Goal: Information Seeking & Learning: Check status

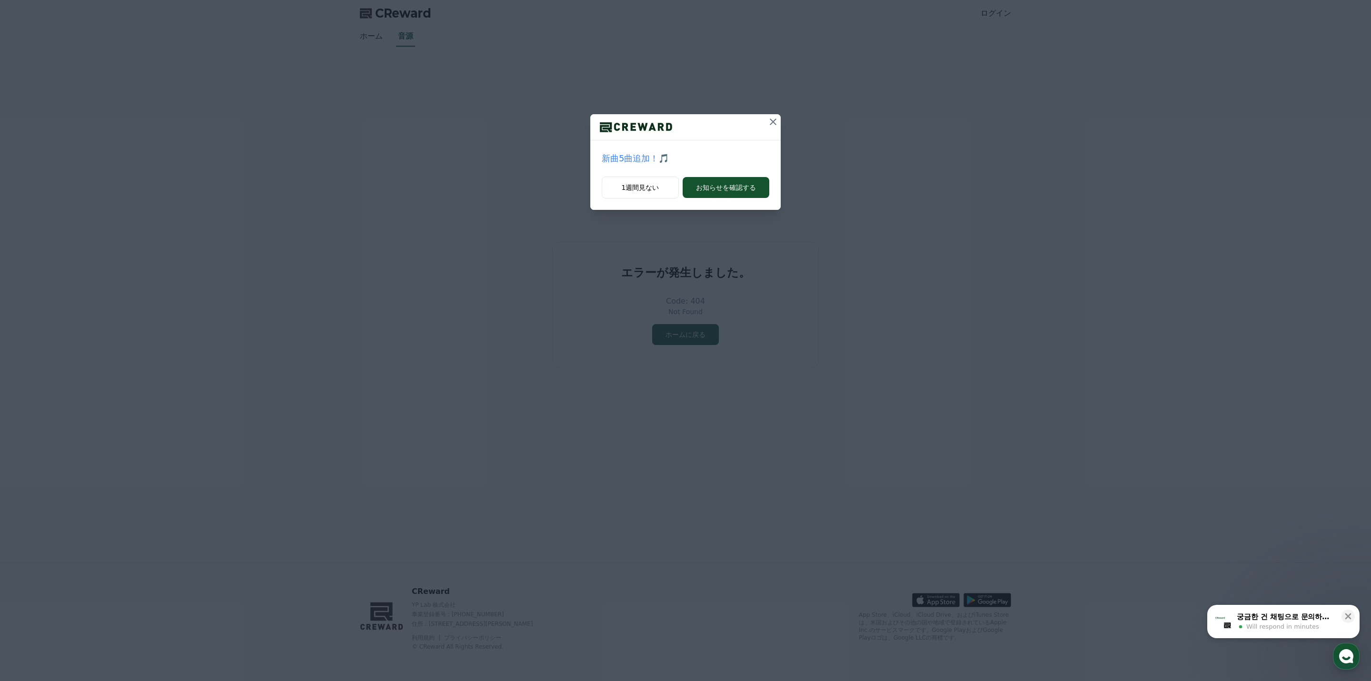
click at [775, 122] on icon at bounding box center [772, 121] width 11 height 11
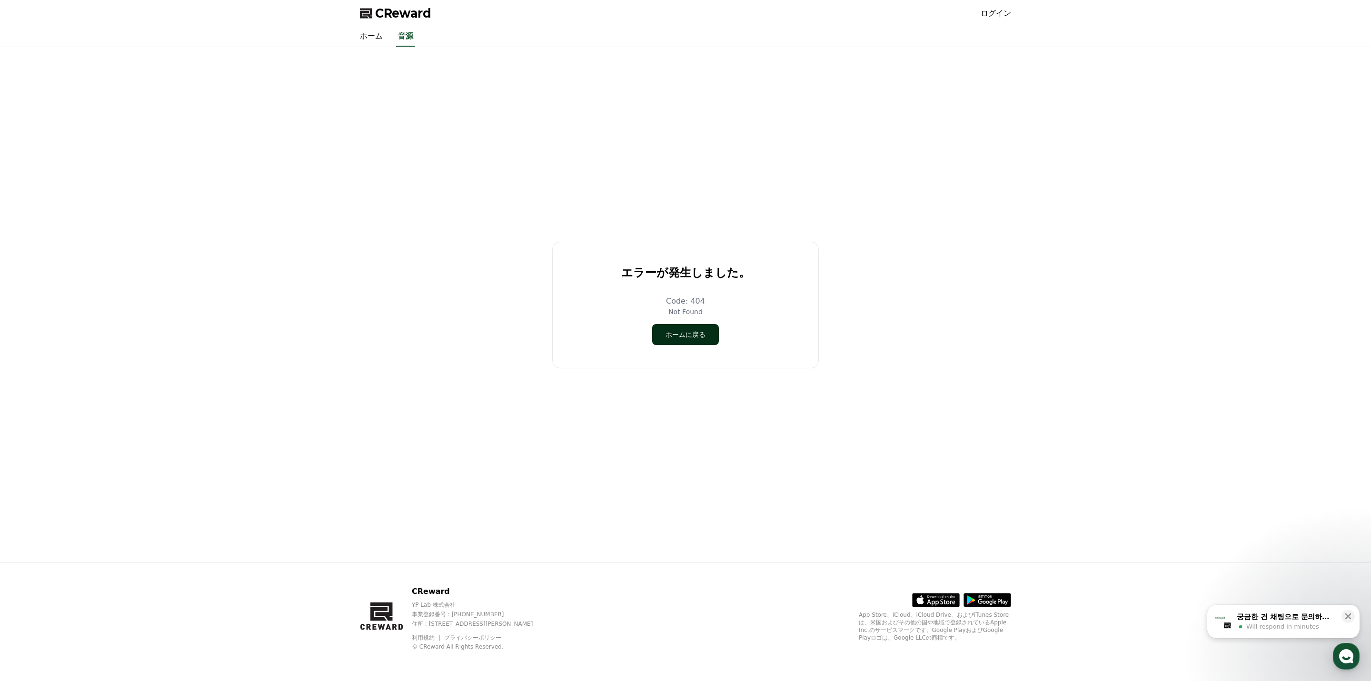
click at [677, 335] on button "ホームに戻る" at bounding box center [685, 334] width 67 height 21
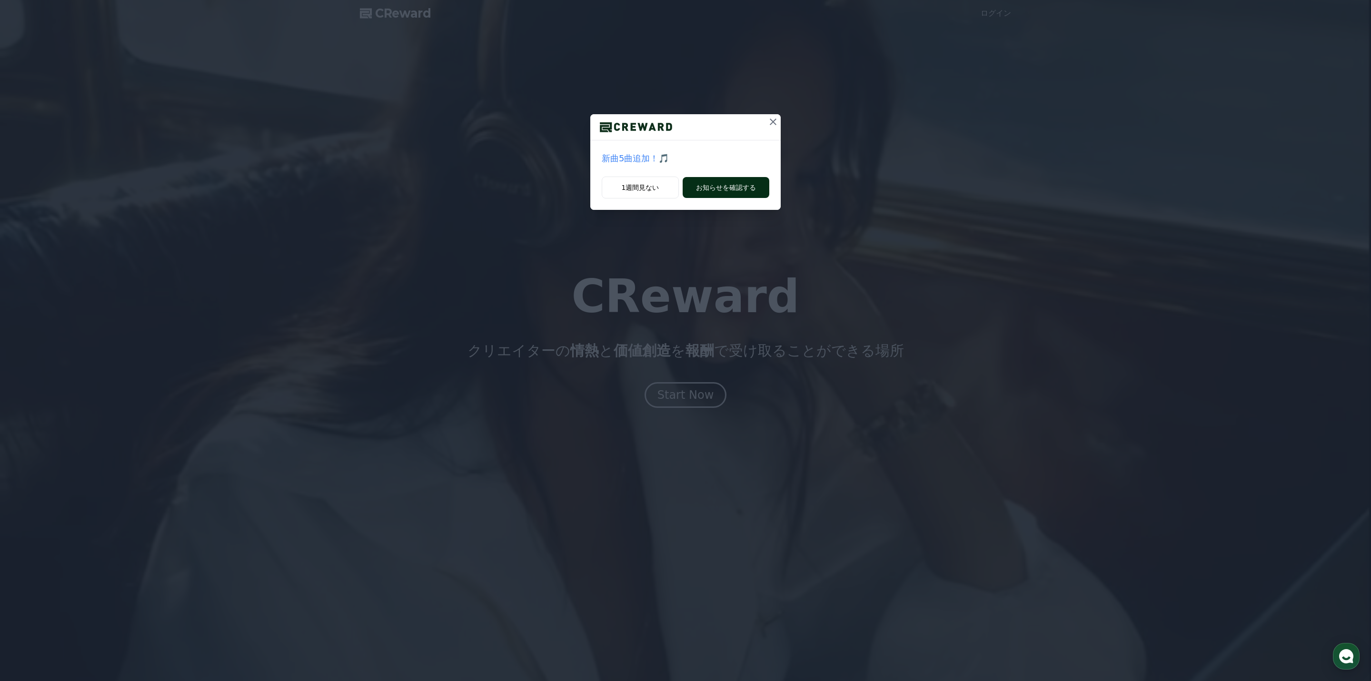
click at [720, 190] on button "お知らせを確認する" at bounding box center [726, 187] width 87 height 21
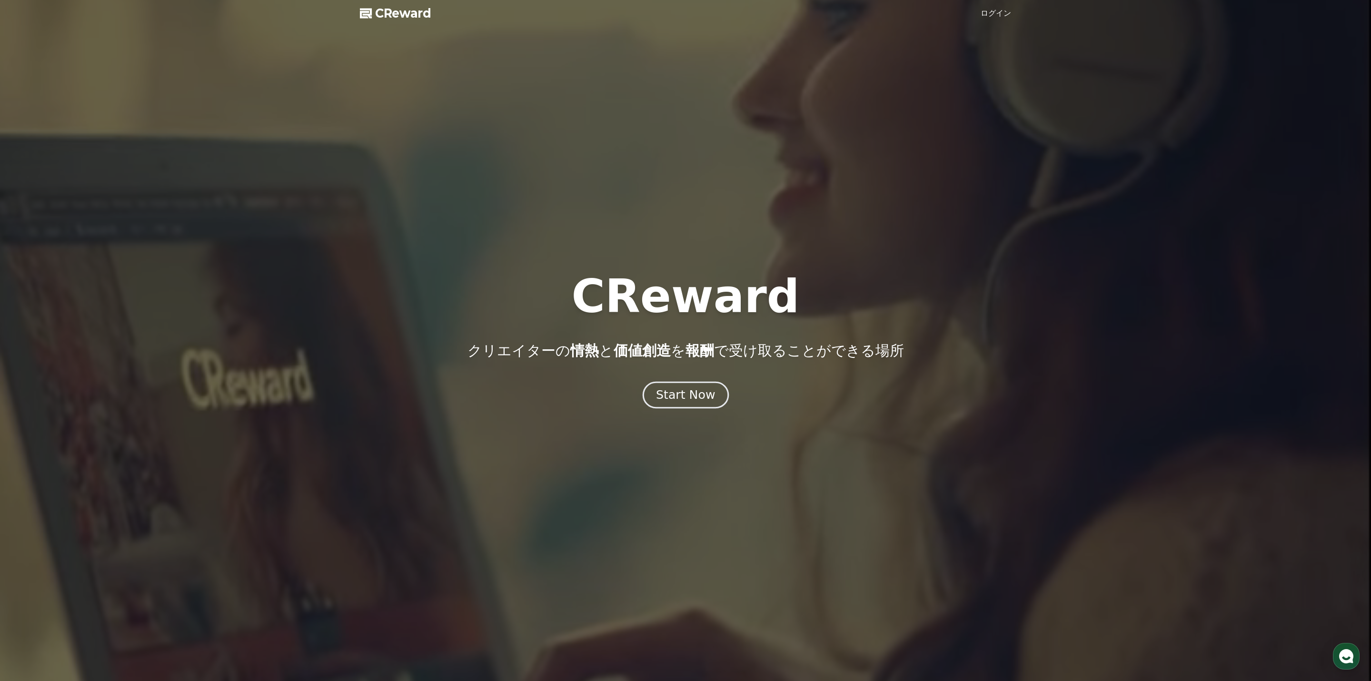
click at [679, 396] on div "Start Now" at bounding box center [685, 395] width 59 height 16
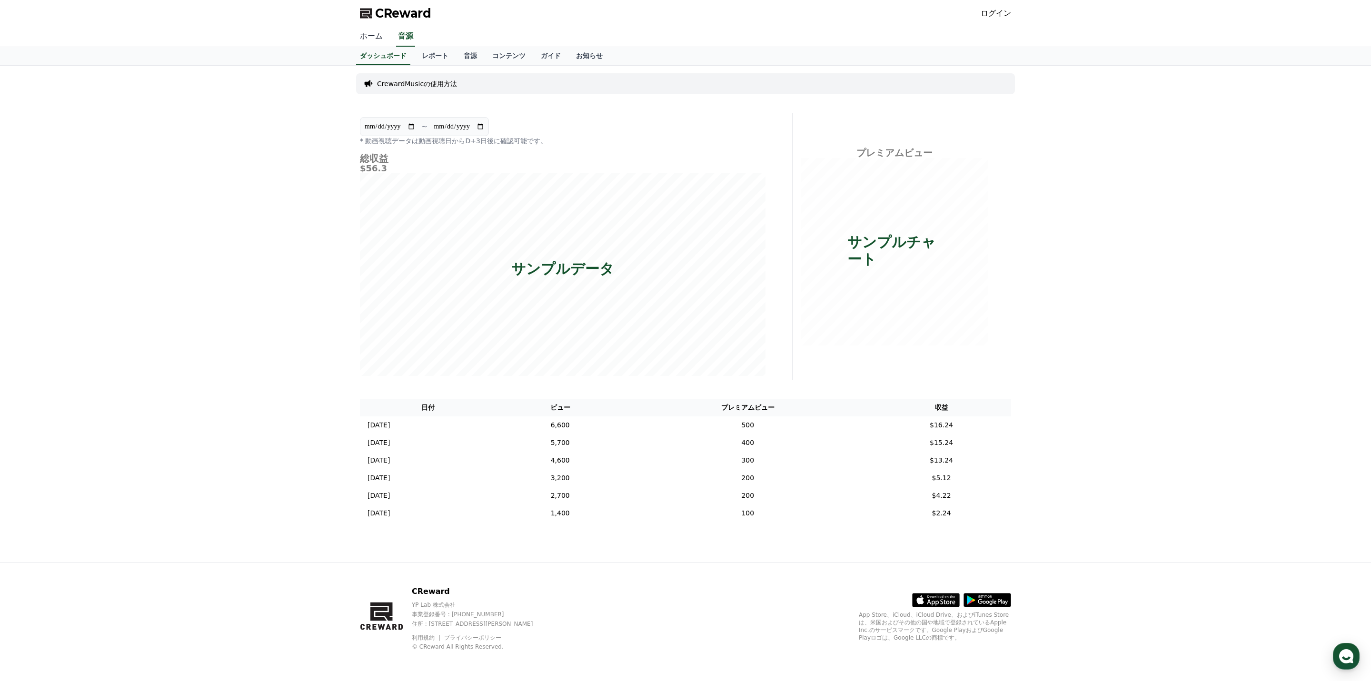
click at [376, 36] on link "ホーム" at bounding box center [371, 37] width 38 height 20
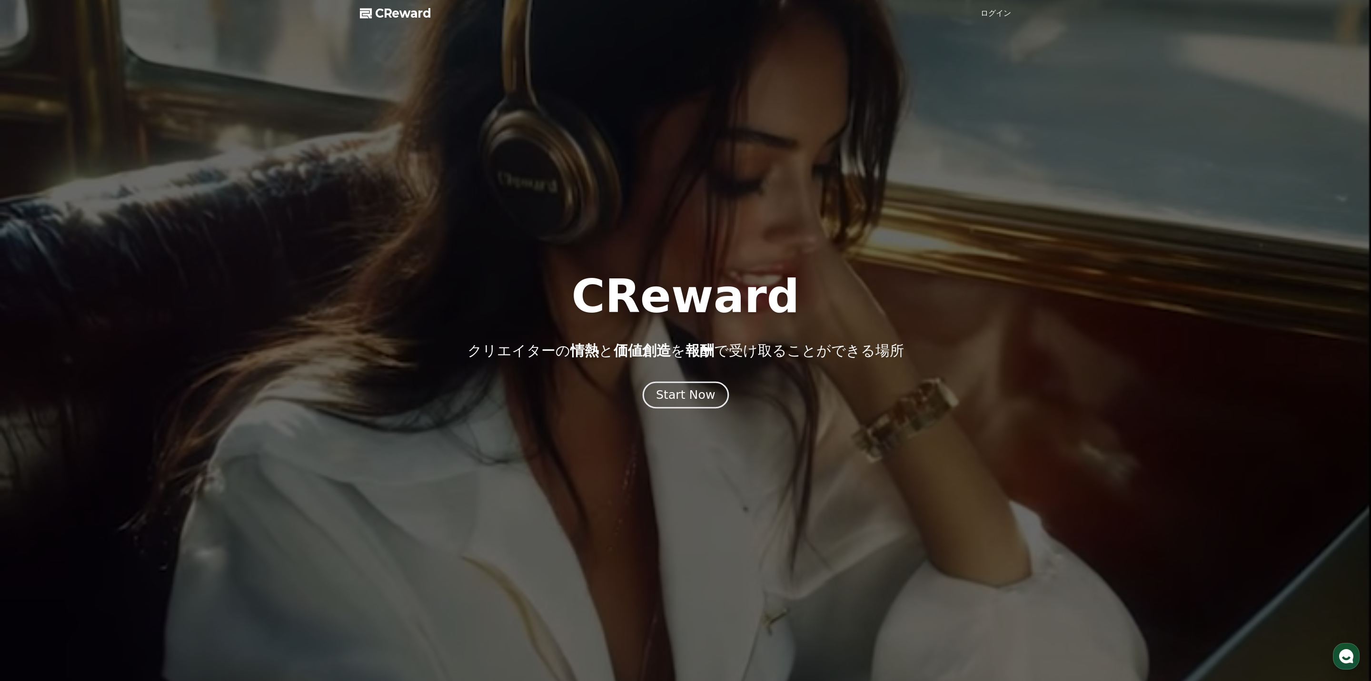
click at [685, 396] on div "Start Now" at bounding box center [685, 395] width 59 height 16
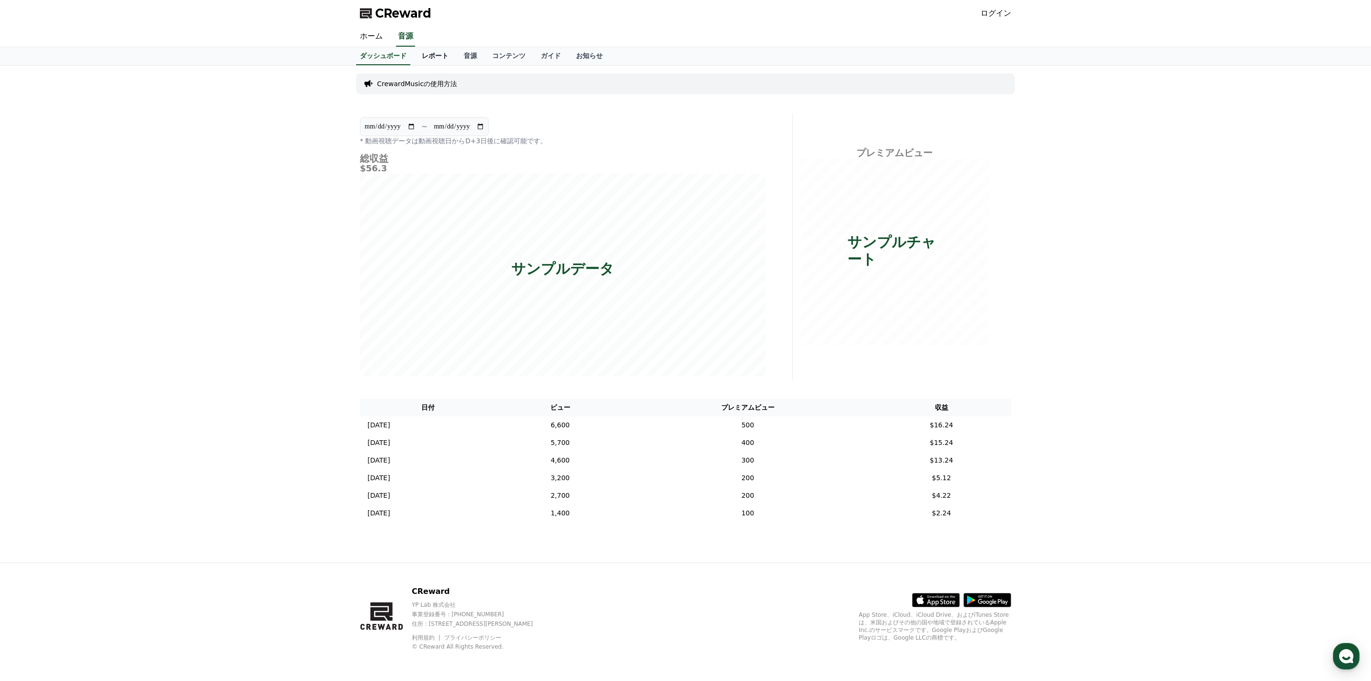
click at [432, 57] on link "レポート" at bounding box center [435, 56] width 42 height 18
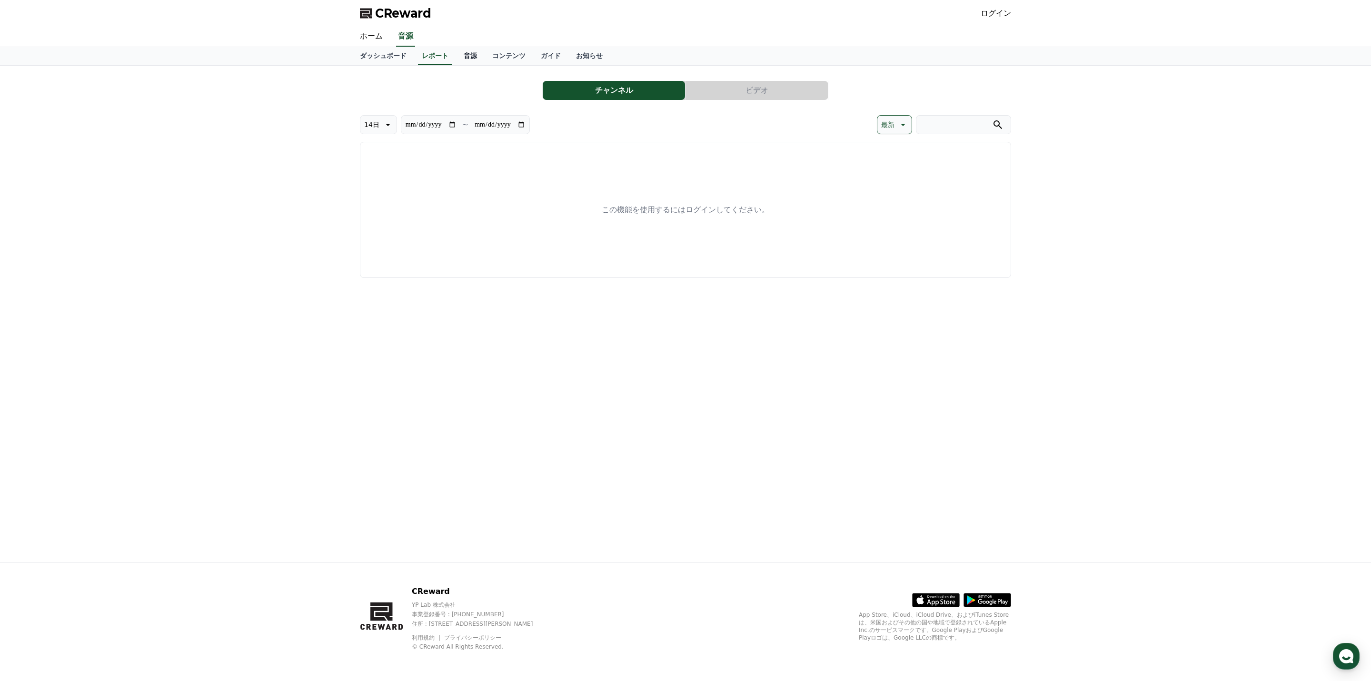
click at [467, 58] on link "音源" at bounding box center [470, 56] width 29 height 18
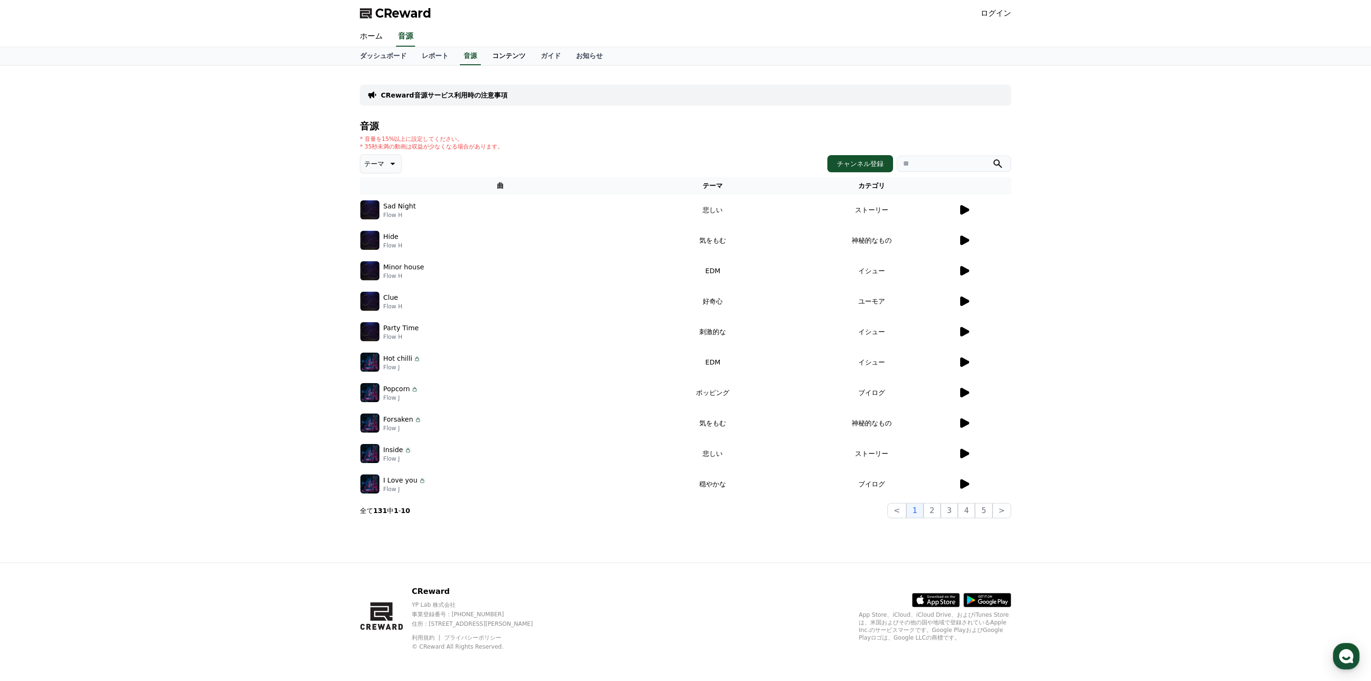
click at [515, 57] on link "コンテンツ" at bounding box center [509, 56] width 49 height 18
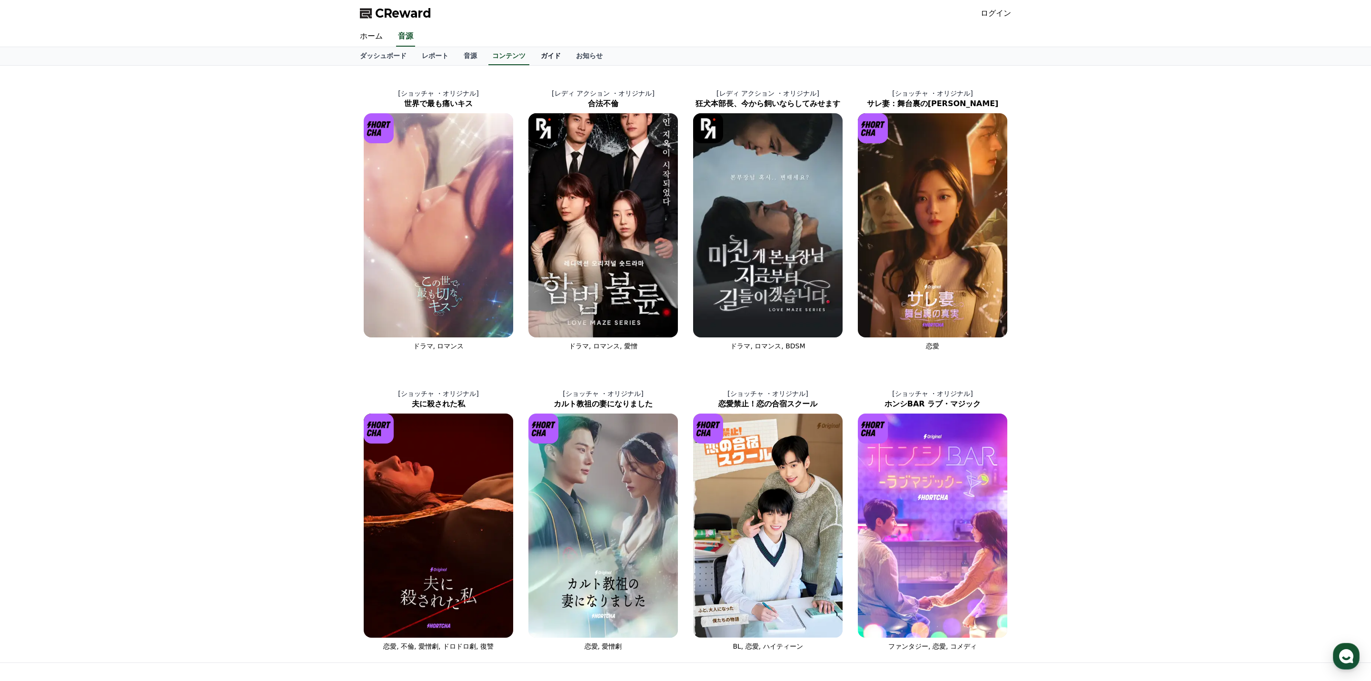
click at [548, 58] on link "ガイド" at bounding box center [550, 56] width 35 height 18
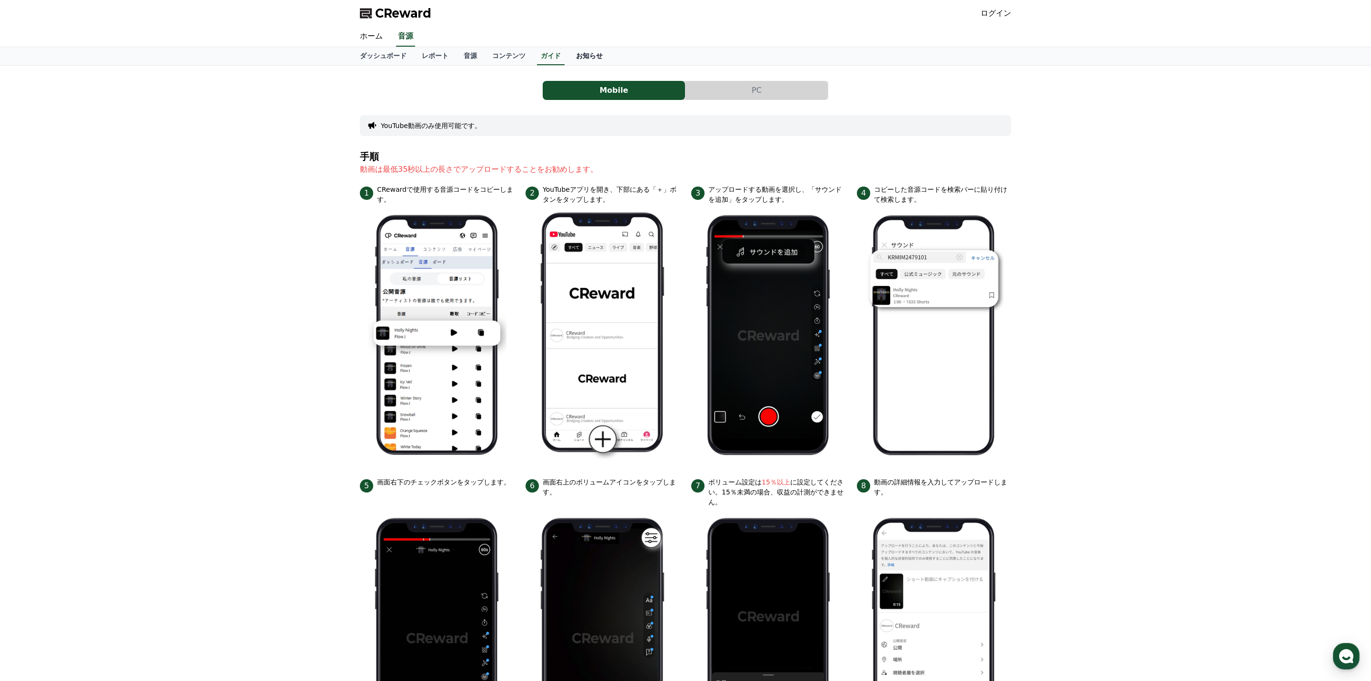
click at [589, 57] on link "お知らせ" at bounding box center [589, 56] width 42 height 18
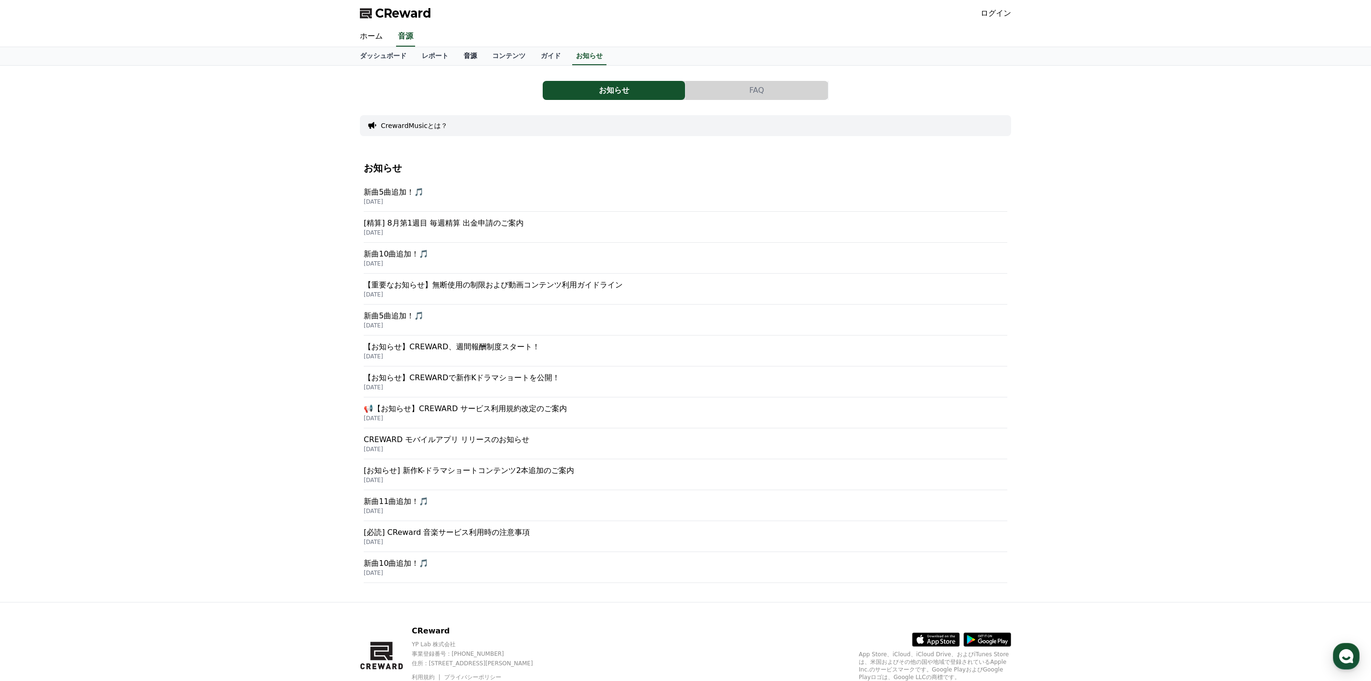
click at [470, 56] on link "音源" at bounding box center [470, 56] width 29 height 18
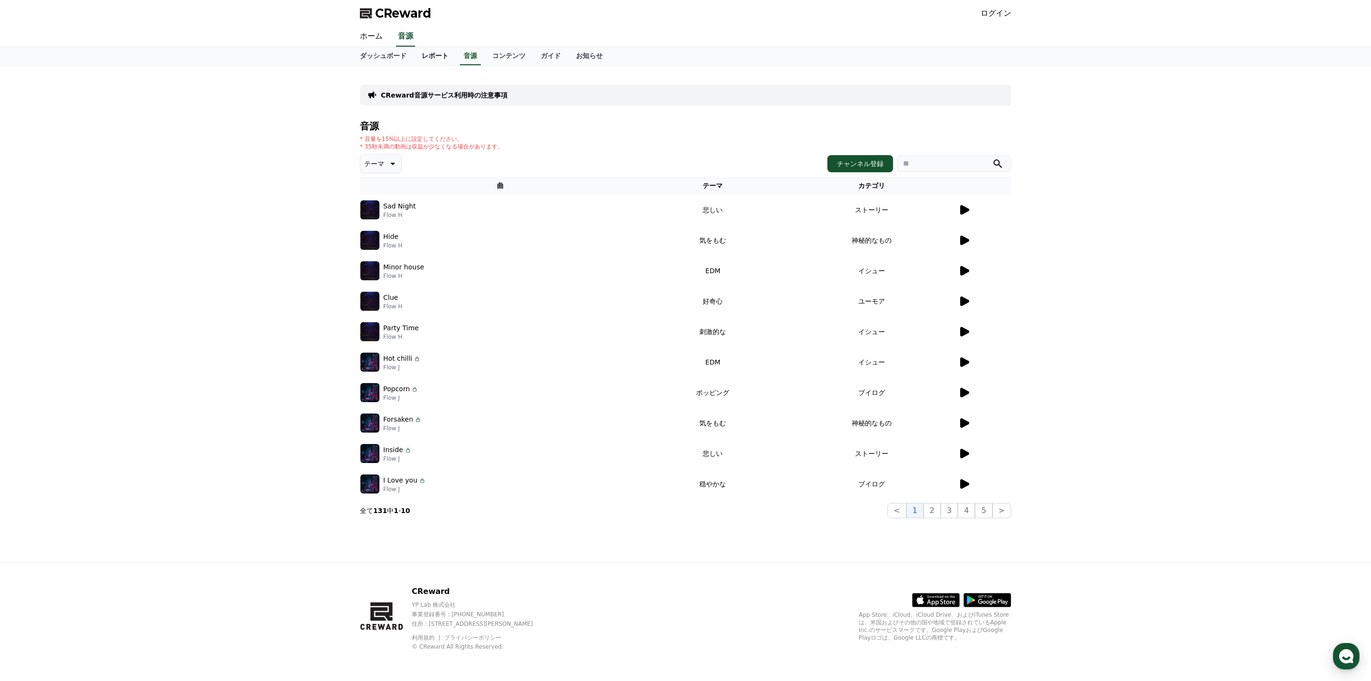
click at [434, 57] on link "レポート" at bounding box center [435, 56] width 42 height 18
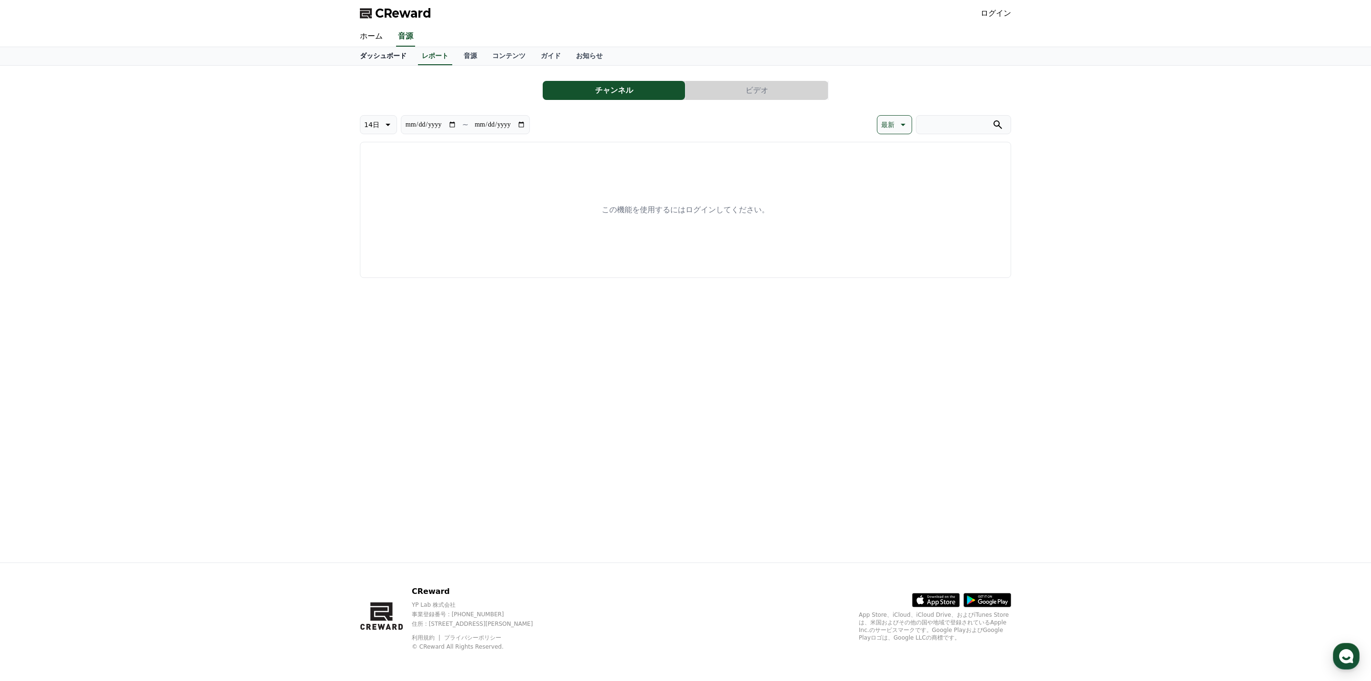
click at [378, 55] on link "ダッシュボード" at bounding box center [383, 56] width 62 height 18
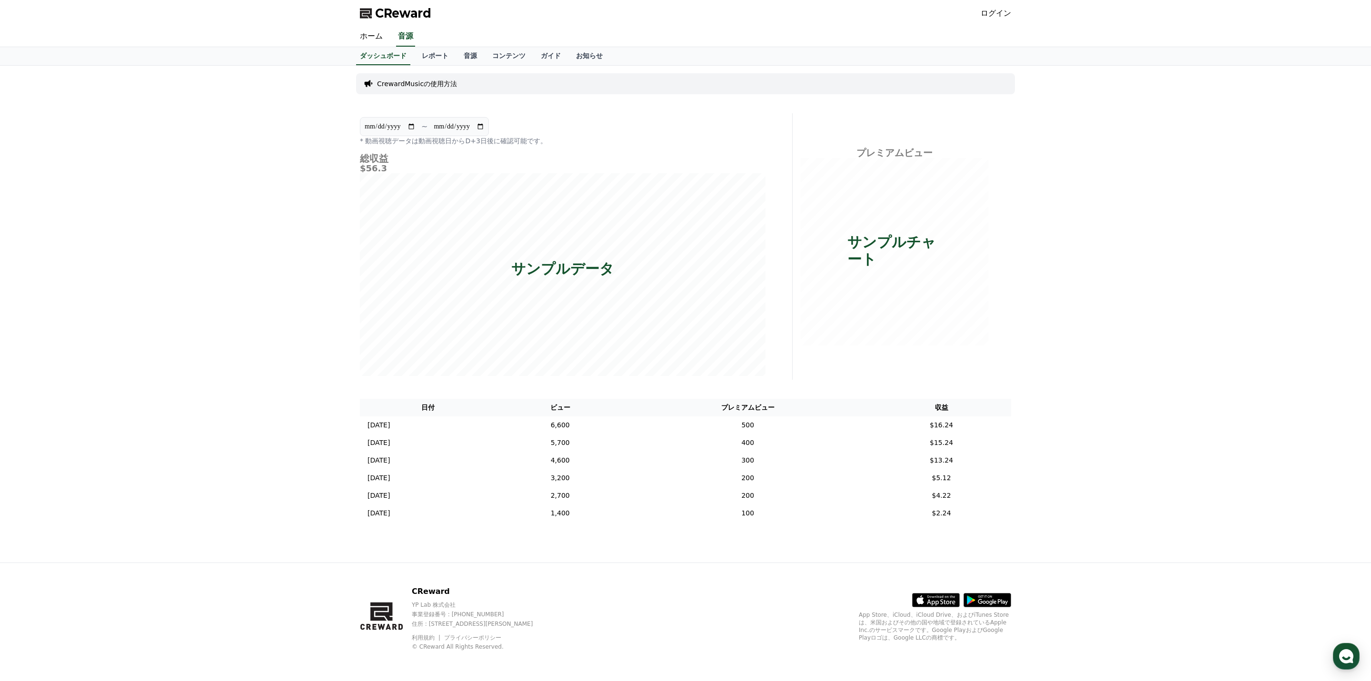
click at [432, 85] on p "CrewardMusicの使用方法" at bounding box center [417, 84] width 80 height 10
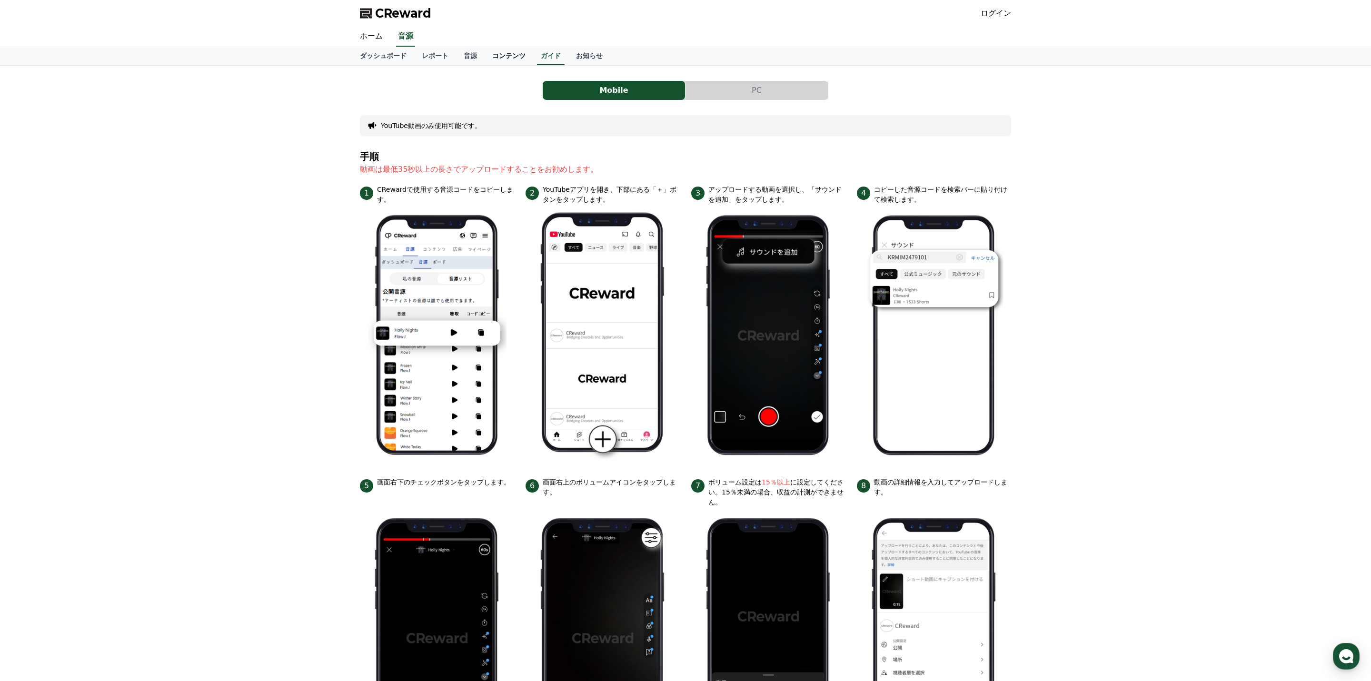
click at [504, 55] on link "コンテンツ" at bounding box center [509, 56] width 49 height 18
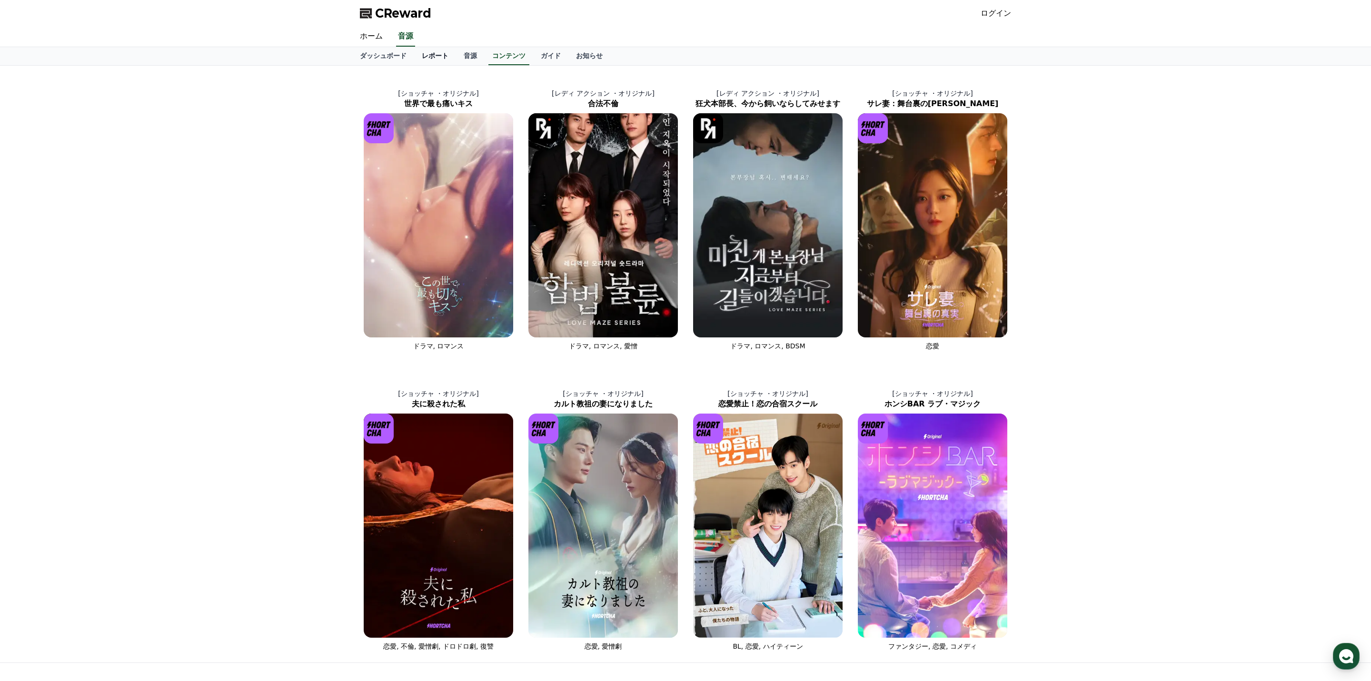
click at [441, 56] on link "レポート" at bounding box center [435, 56] width 42 height 18
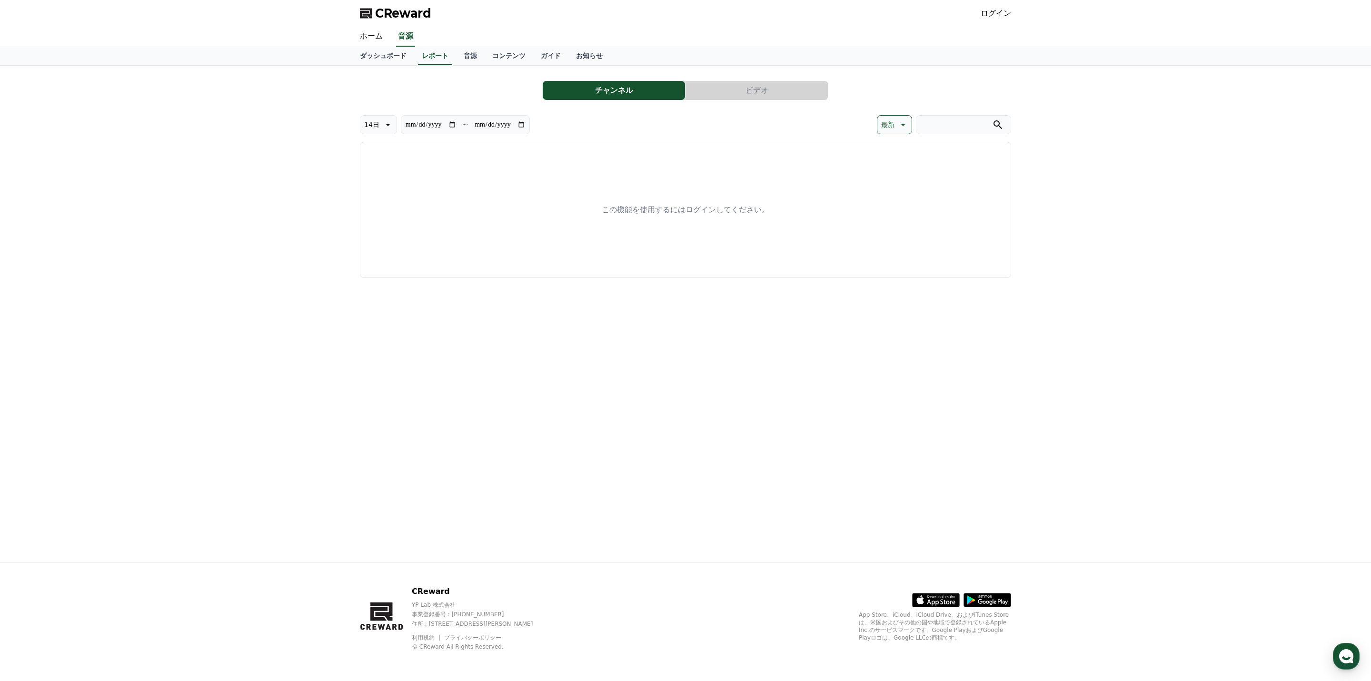
click at [680, 210] on p "この機能を使用するにはログインしてください。" at bounding box center [686, 209] width 168 height 11
click at [992, 11] on link "ログイン" at bounding box center [996, 13] width 30 height 11
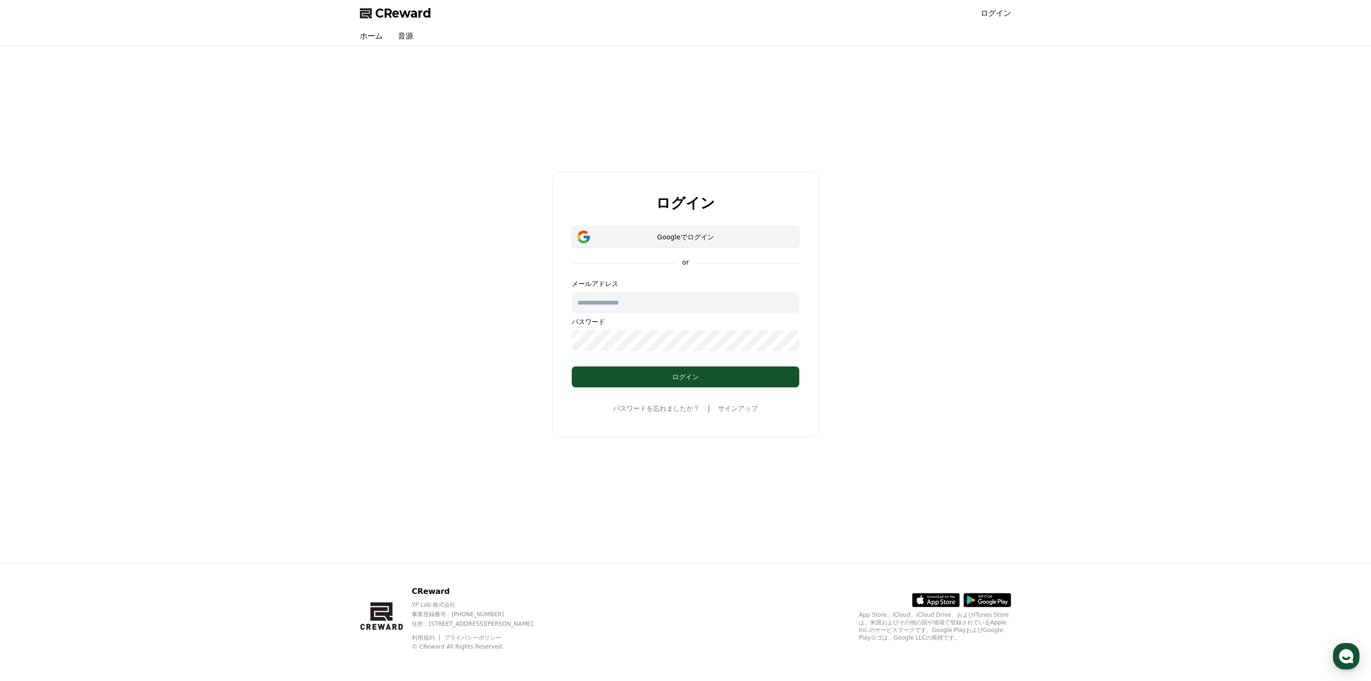
click at [696, 234] on div "Googleでログイン" at bounding box center [686, 237] width 200 height 10
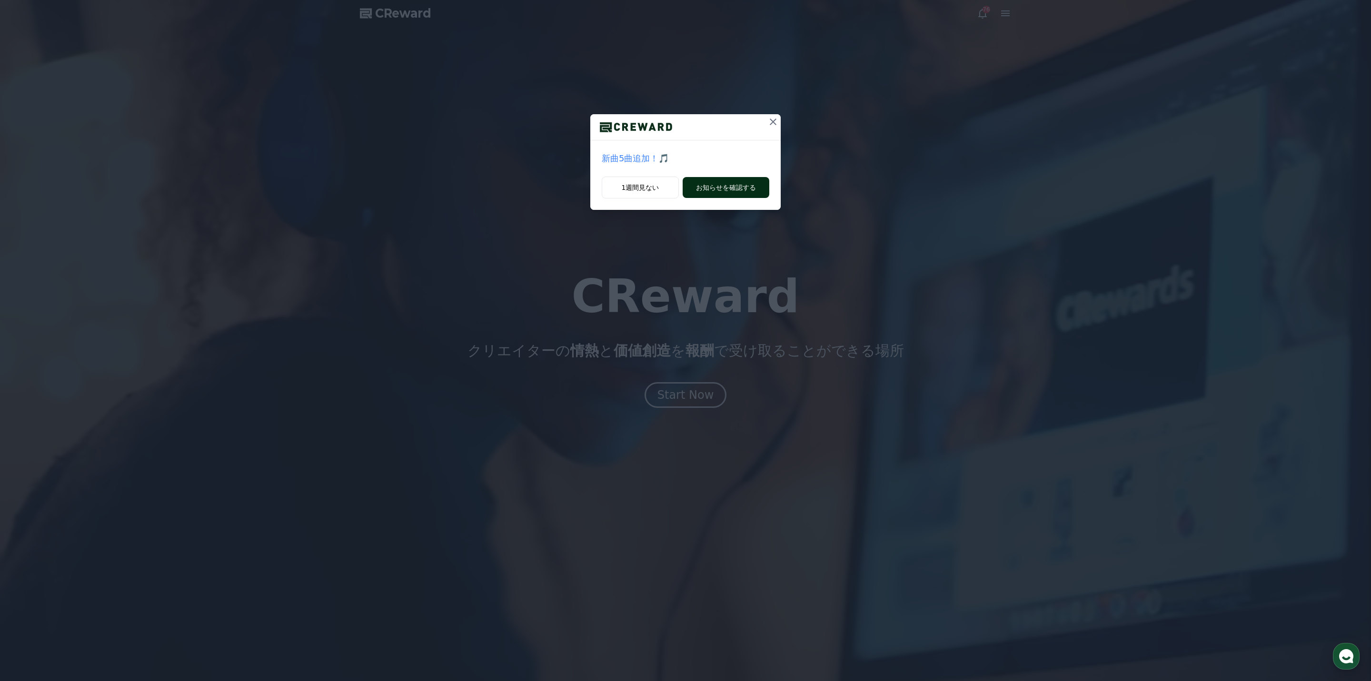
click at [699, 190] on button "お知らせを確認する" at bounding box center [726, 187] width 87 height 21
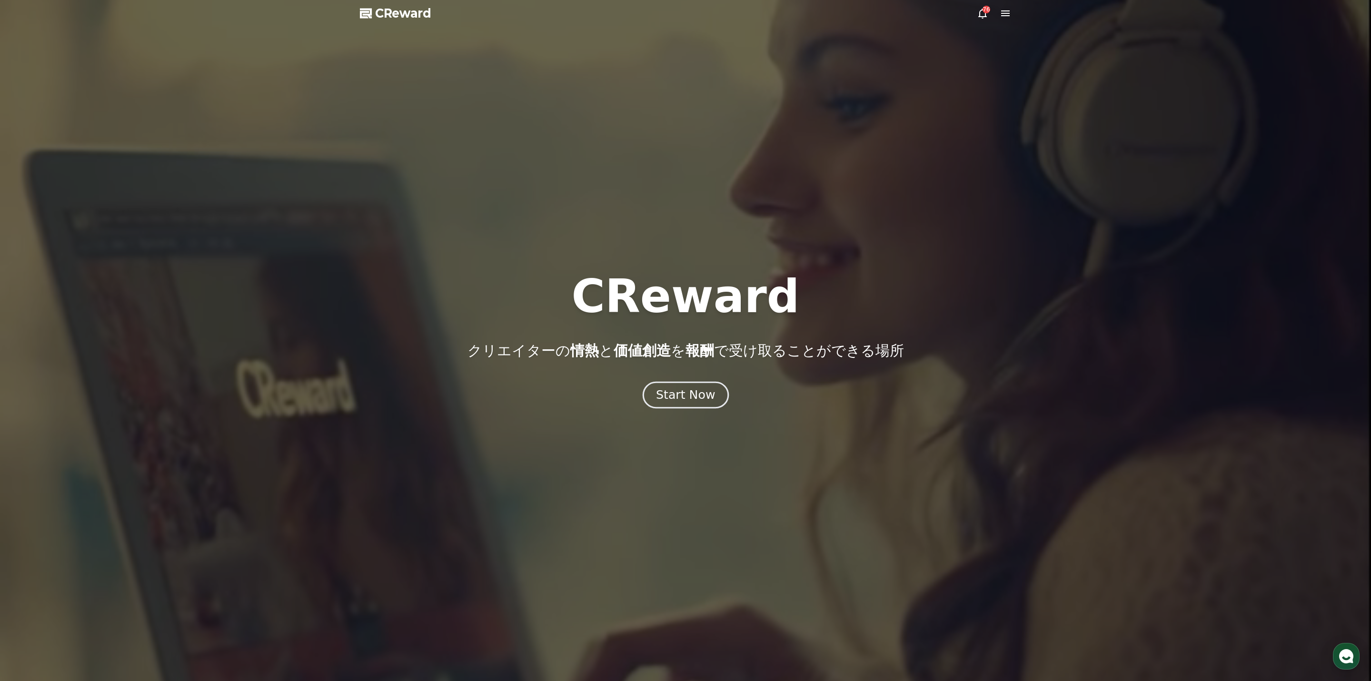
click at [666, 394] on div "Start Now" at bounding box center [685, 395] width 59 height 16
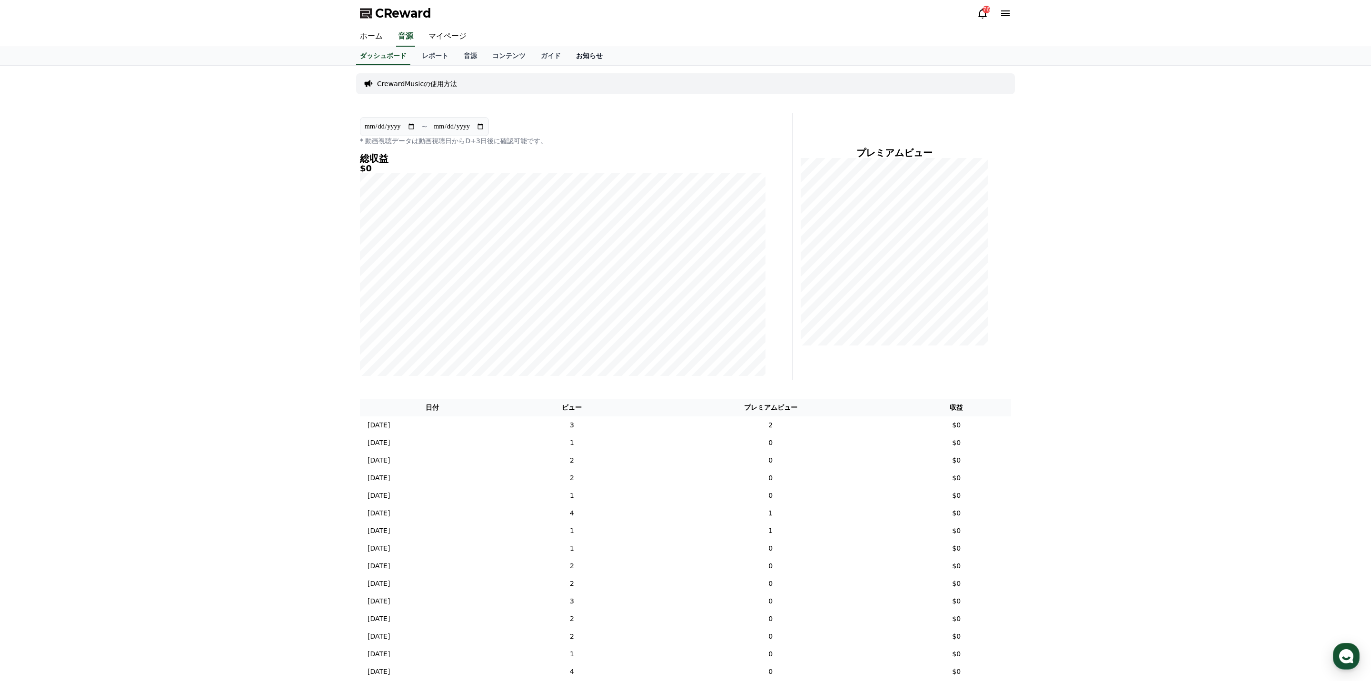
click at [581, 55] on link "お知らせ" at bounding box center [589, 56] width 42 height 18
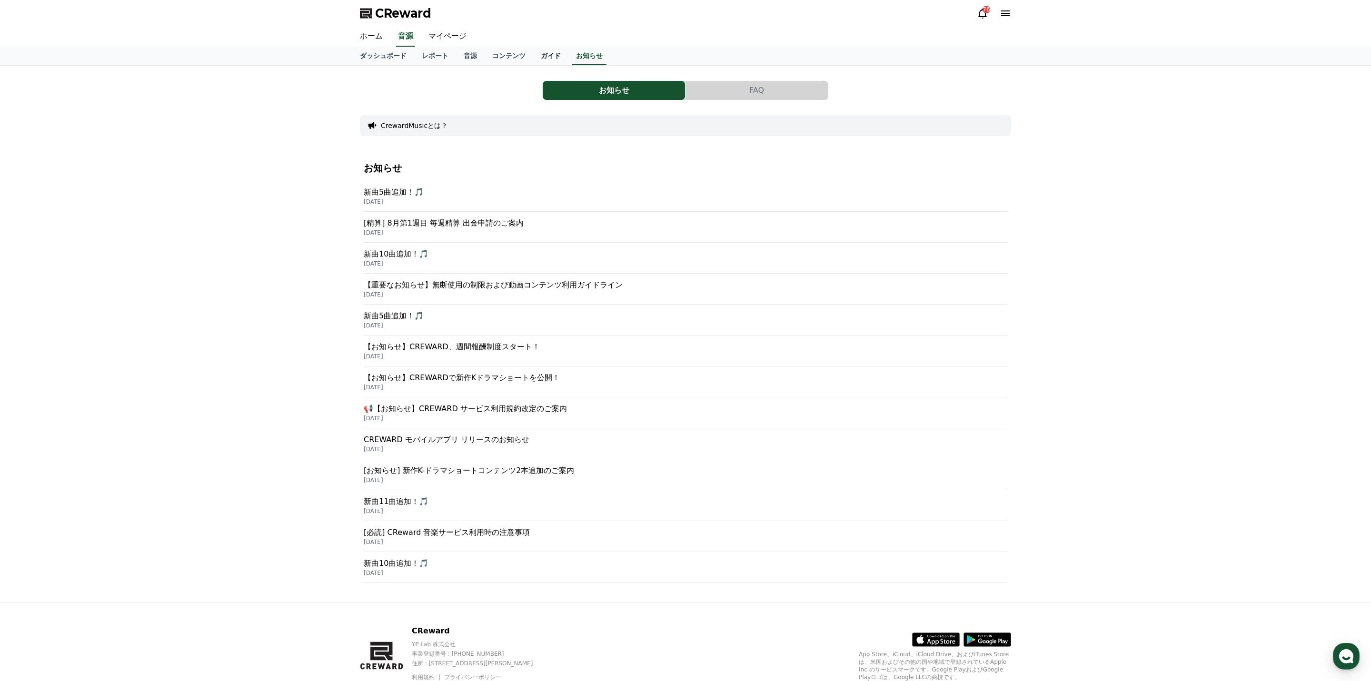
click at [556, 55] on link "ガイド" at bounding box center [550, 56] width 35 height 18
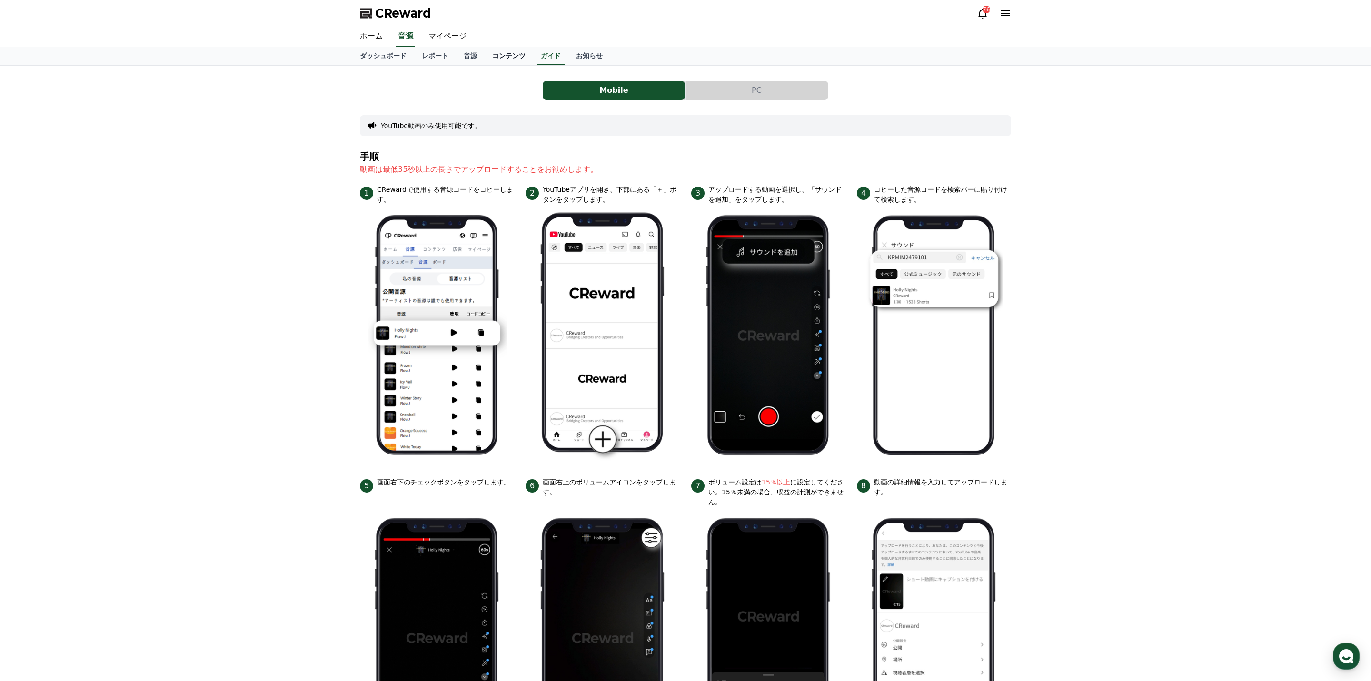
click at [509, 56] on link "コンテンツ" at bounding box center [509, 56] width 49 height 18
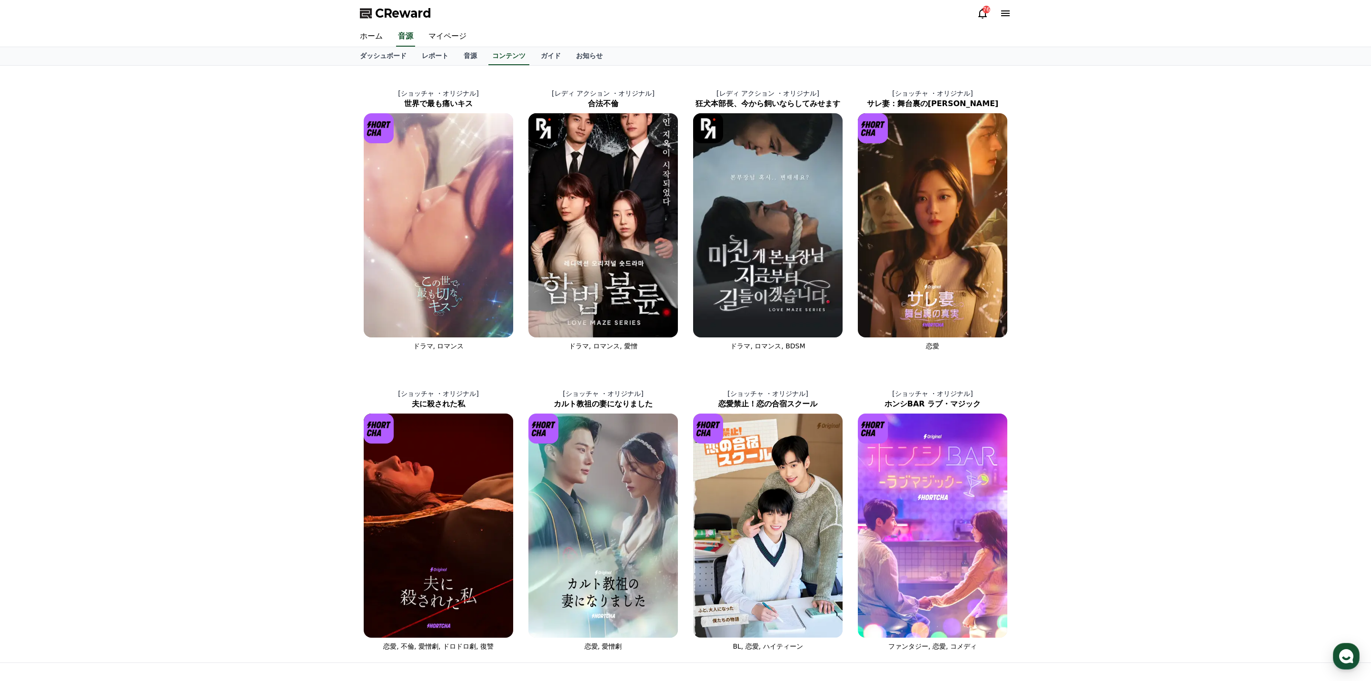
drag, startPoint x: 468, startPoint y: 53, endPoint x: 456, endPoint y: 55, distance: 12.5
click at [468, 53] on link "音源" at bounding box center [470, 56] width 29 height 18
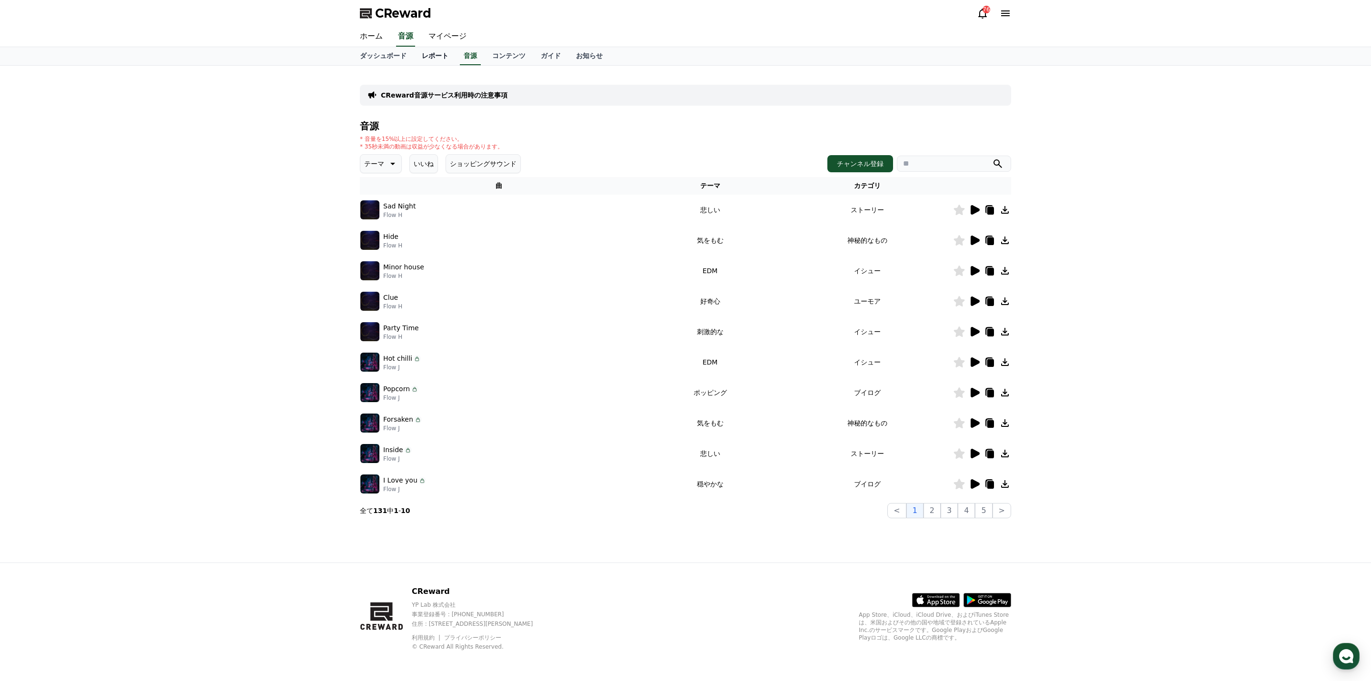
click at [436, 55] on link "レポート" at bounding box center [435, 56] width 42 height 18
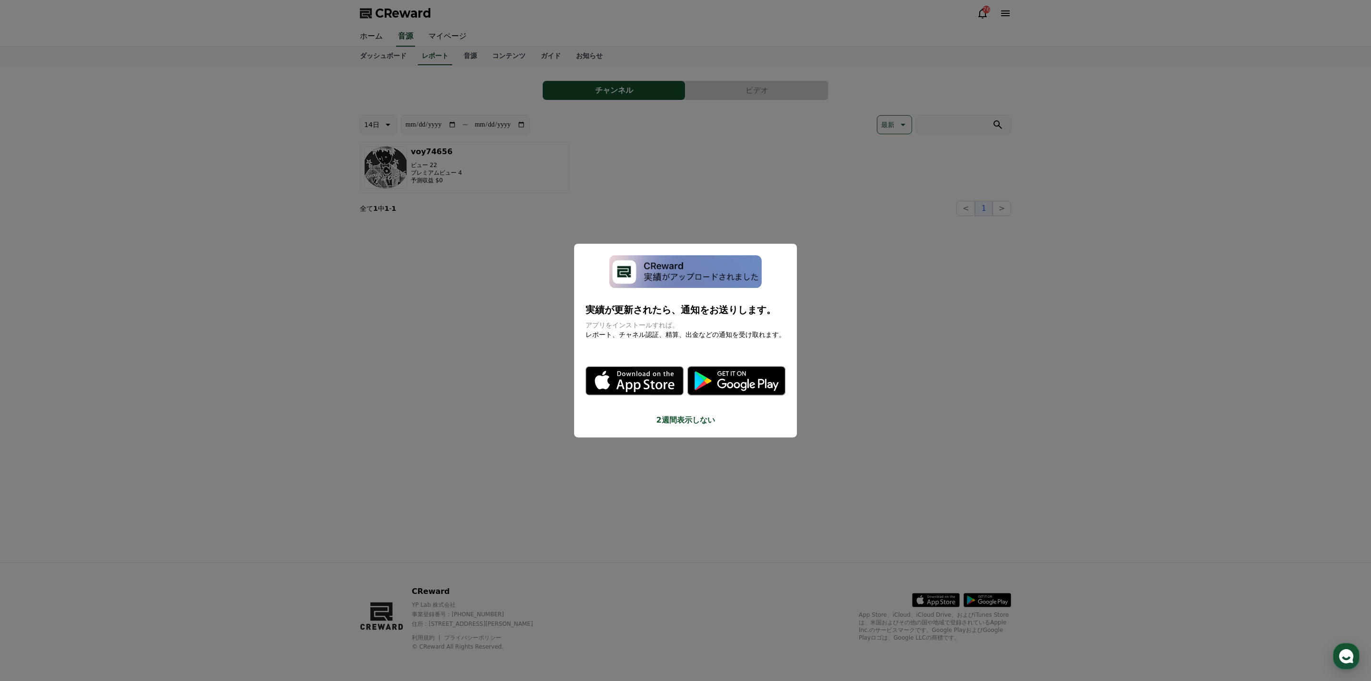
click at [666, 422] on button "2週間表示しない" at bounding box center [686, 420] width 200 height 11
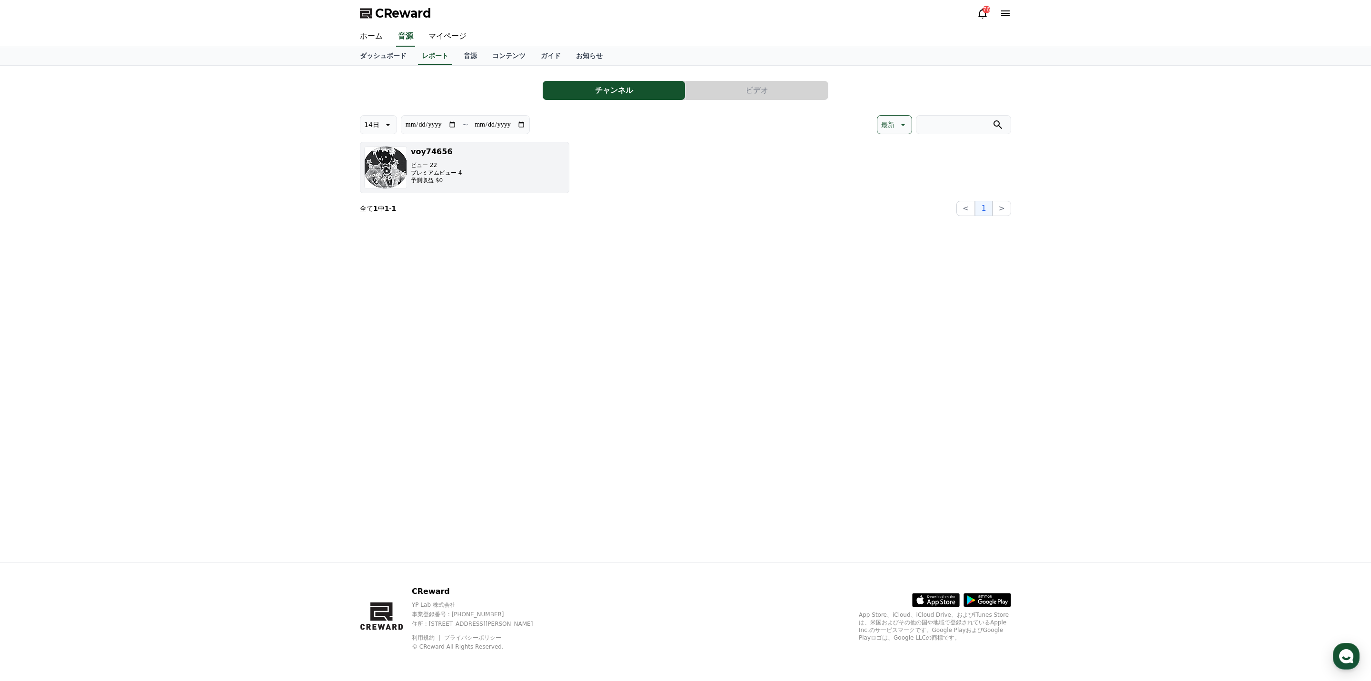
click at [432, 179] on p "予測収益 $0" at bounding box center [436, 181] width 51 height 8
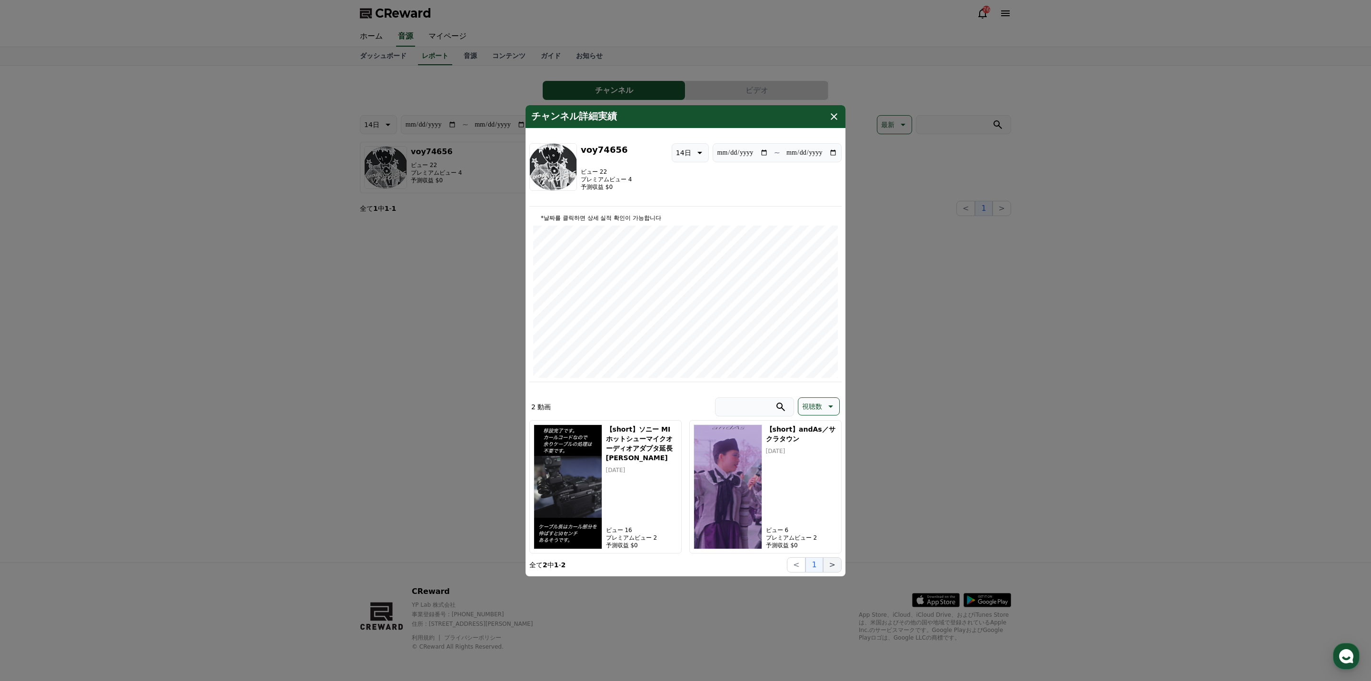
click at [833, 566] on button ">" at bounding box center [832, 564] width 19 height 15
drag, startPoint x: 833, startPoint y: 566, endPoint x: 824, endPoint y: 566, distance: 8.1
click at [832, 566] on button ">" at bounding box center [832, 564] width 19 height 15
click at [804, 567] on button "<" at bounding box center [796, 564] width 19 height 15
click at [803, 566] on button "<" at bounding box center [796, 564] width 19 height 15
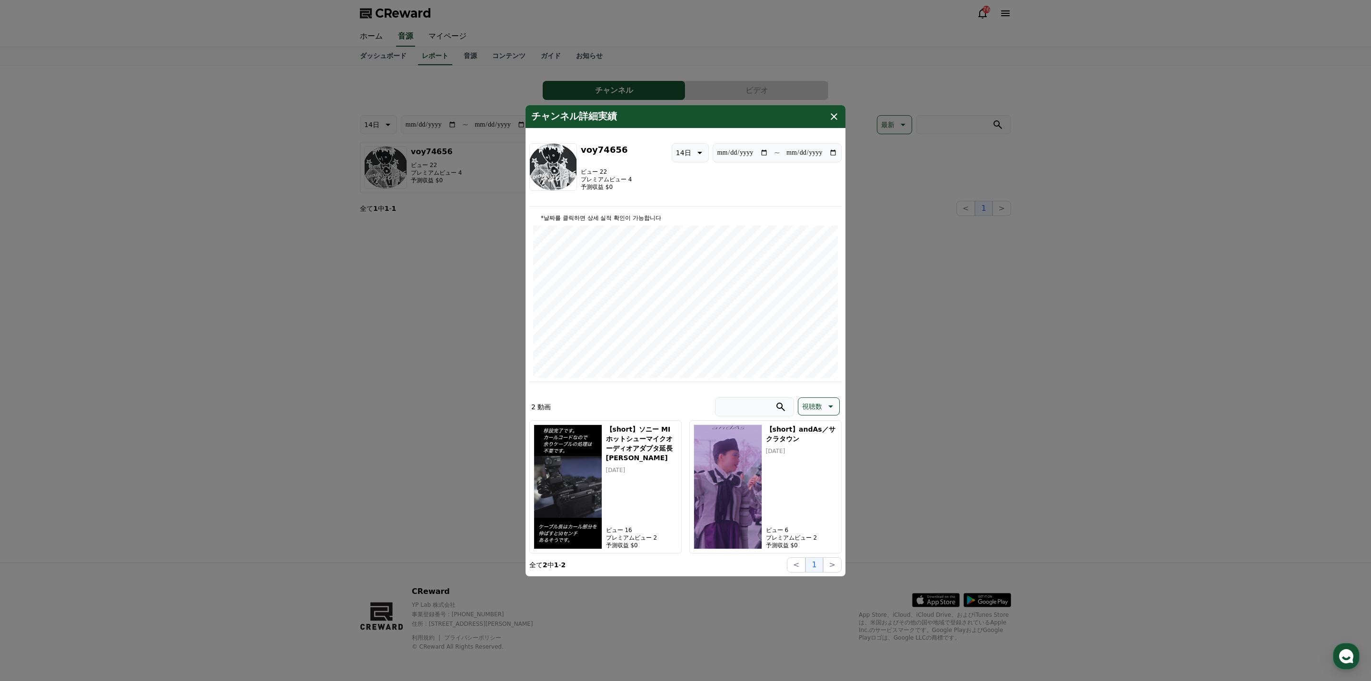
click at [827, 407] on icon "modal" at bounding box center [829, 406] width 11 height 11
click at [811, 478] on button "収益" at bounding box center [808, 480] width 21 height 21
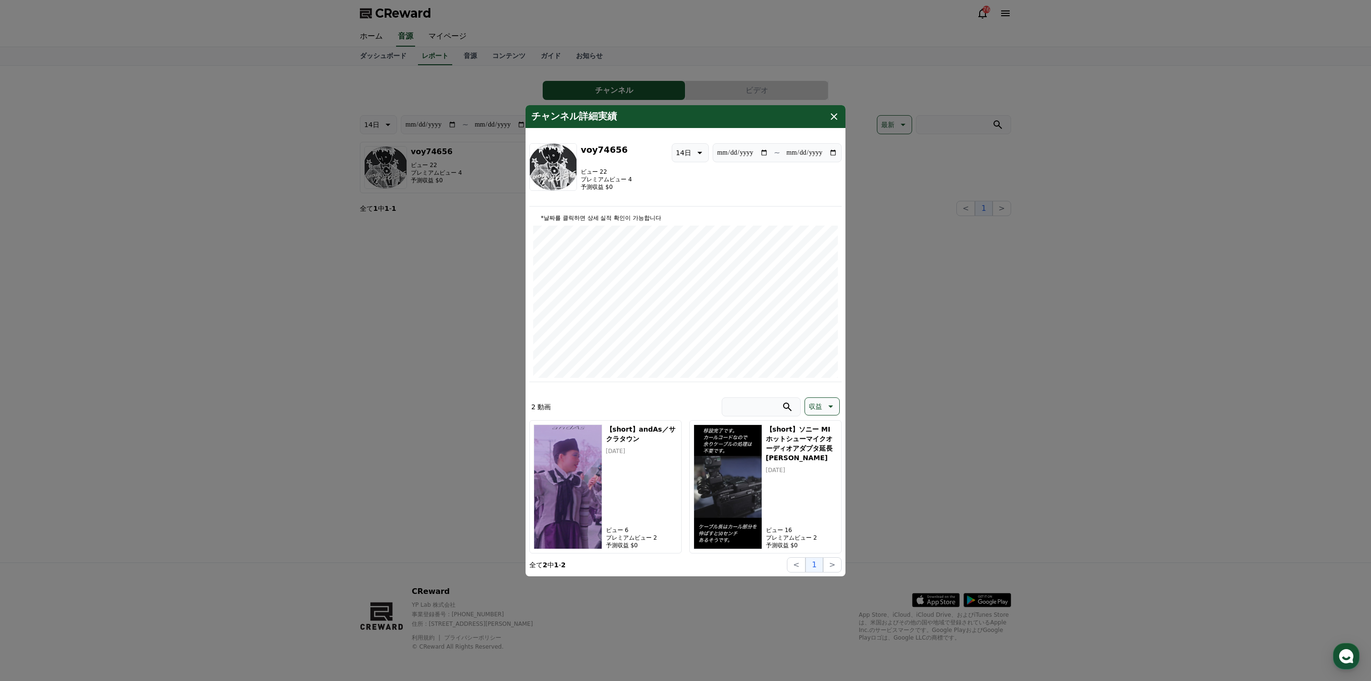
click at [696, 154] on icon "modal" at bounding box center [698, 152] width 11 height 11
click at [688, 276] on button "90日" at bounding box center [683, 276] width 23 height 21
type input "**********"
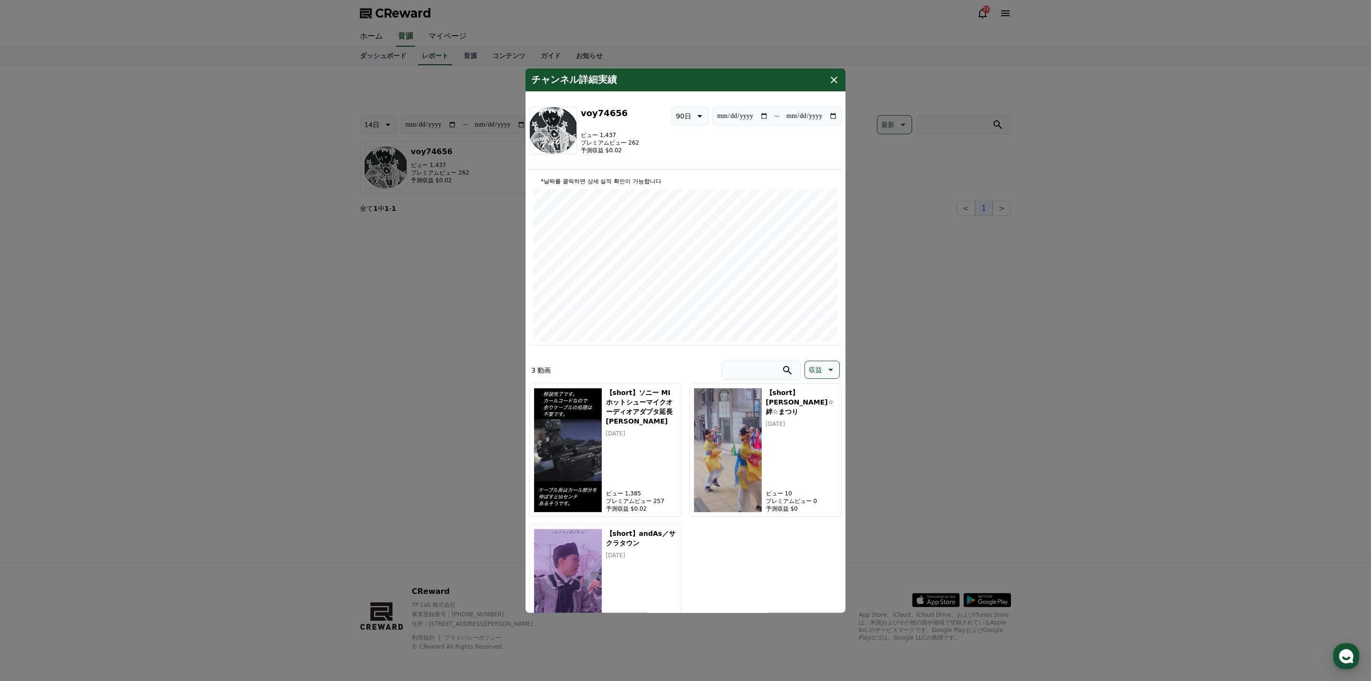
click at [830, 370] on icon "modal" at bounding box center [830, 369] width 5 height 2
click at [815, 441] on button "収益" at bounding box center [815, 443] width 21 height 21
click at [698, 115] on icon "modal" at bounding box center [699, 116] width 5 height 2
click at [838, 81] on icon "modal" at bounding box center [833, 79] width 11 height 11
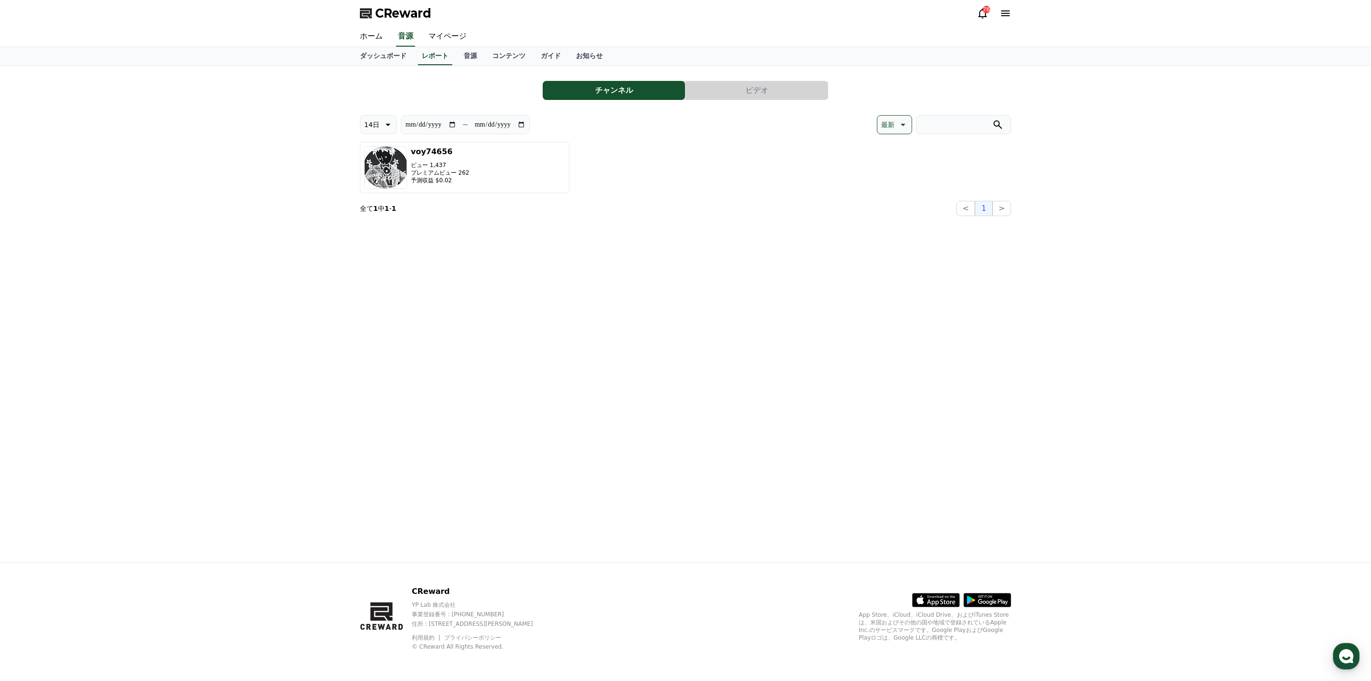
click at [625, 92] on button "チャンネル" at bounding box center [614, 90] width 142 height 19
click at [731, 90] on button "ビデオ" at bounding box center [756, 90] width 142 height 19
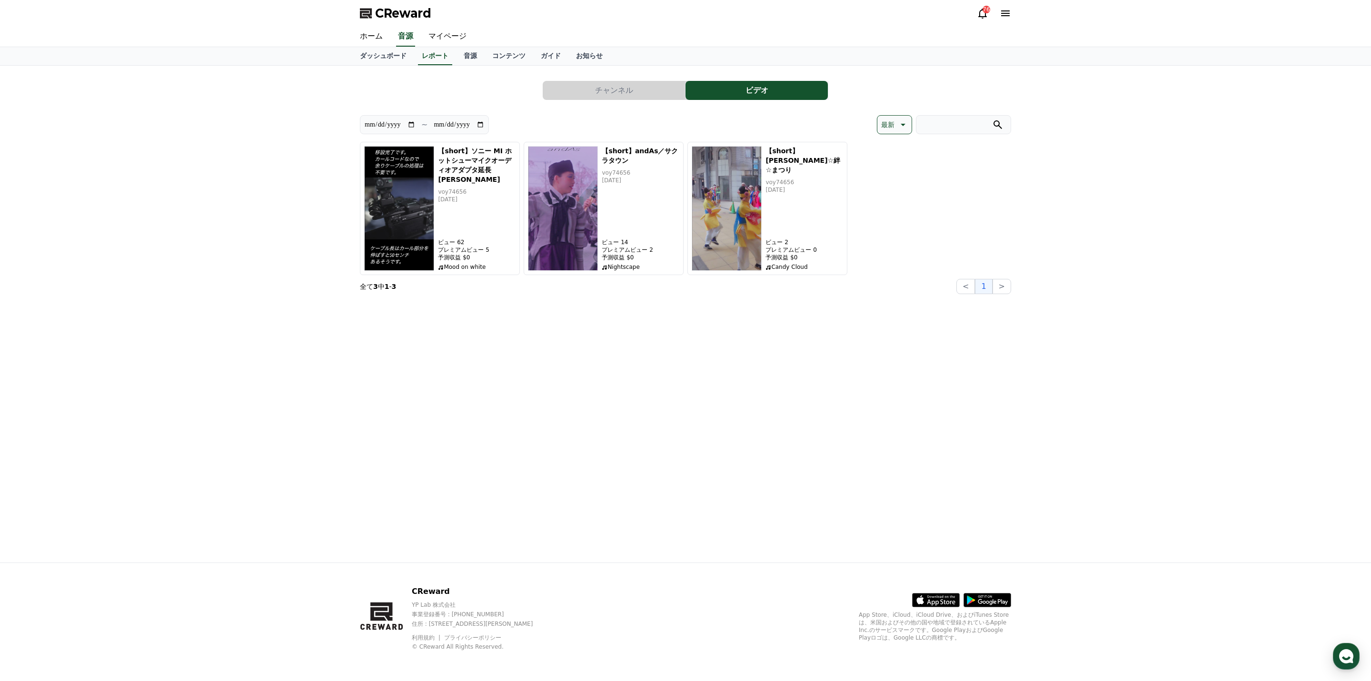
click at [905, 126] on icon at bounding box center [901, 124] width 11 height 11
click at [891, 196] on button "収益" at bounding box center [888, 199] width 21 height 21
click at [394, 56] on link "ダッシュボード" at bounding box center [383, 56] width 62 height 18
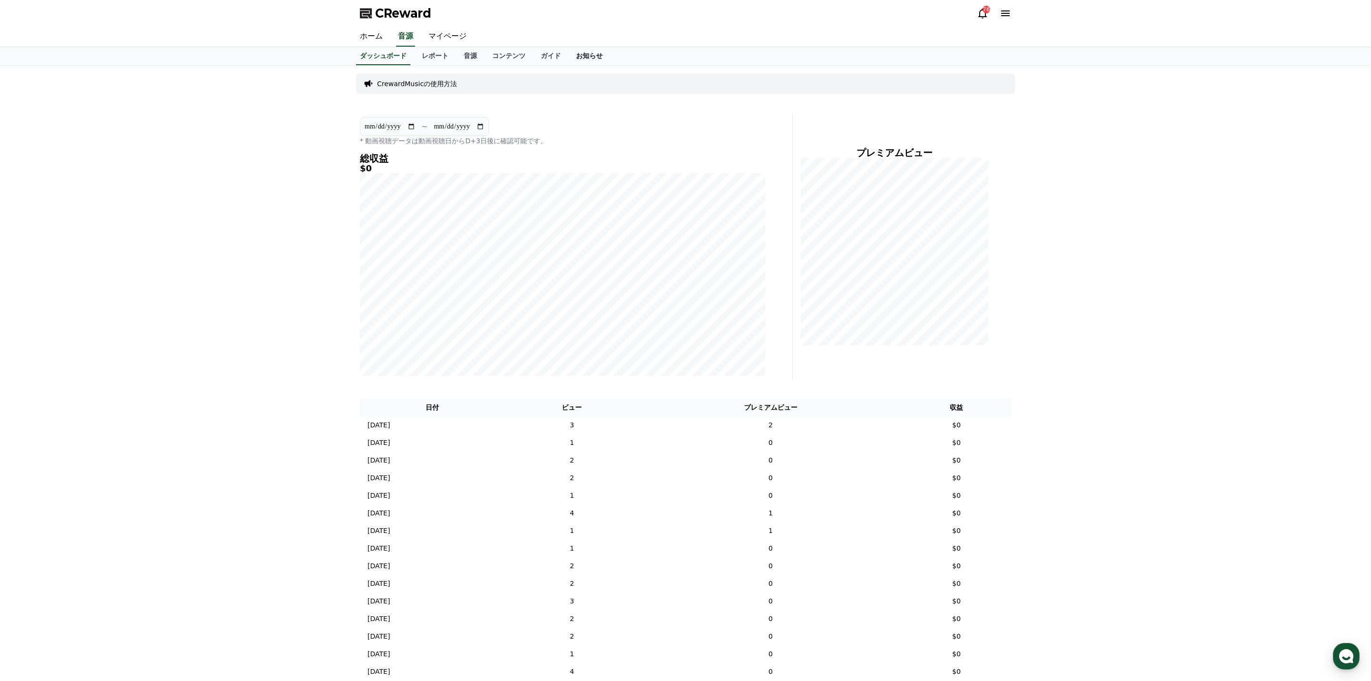
click at [591, 54] on link "お知らせ" at bounding box center [589, 56] width 42 height 18
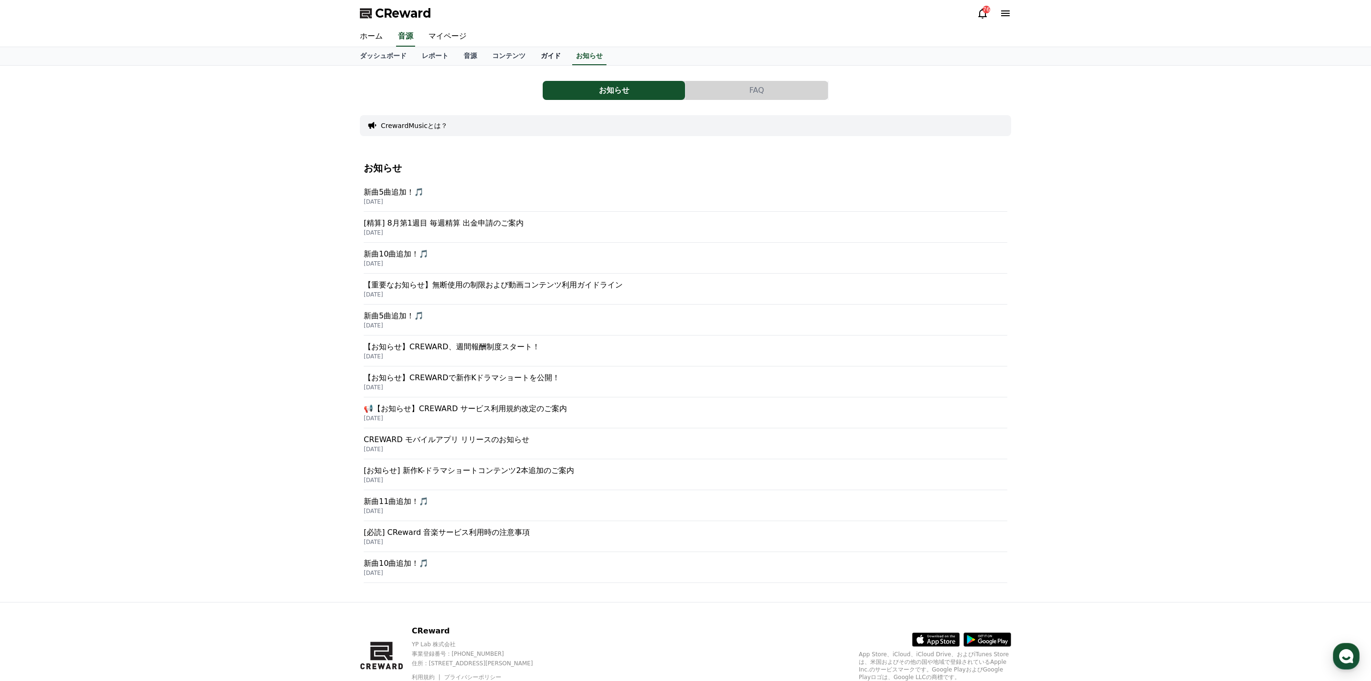
click at [547, 54] on link "ガイド" at bounding box center [550, 56] width 35 height 18
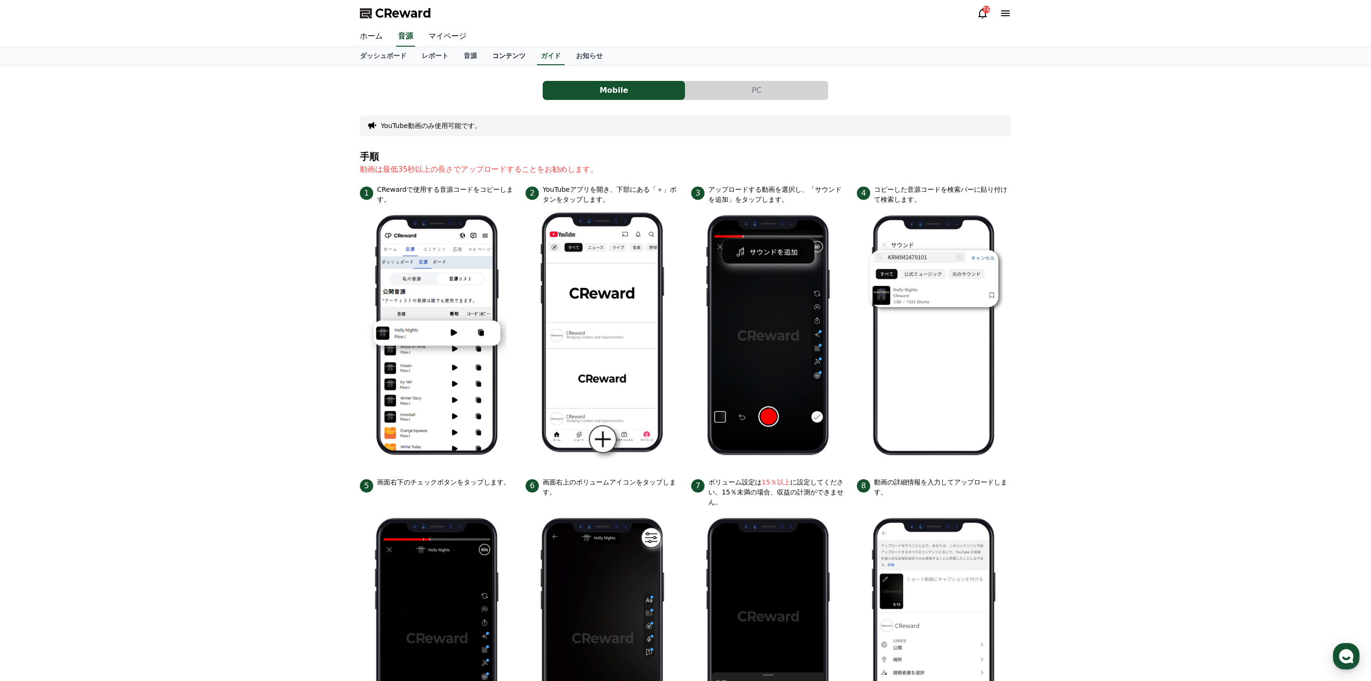
click at [519, 54] on link "コンテンツ" at bounding box center [509, 56] width 49 height 18
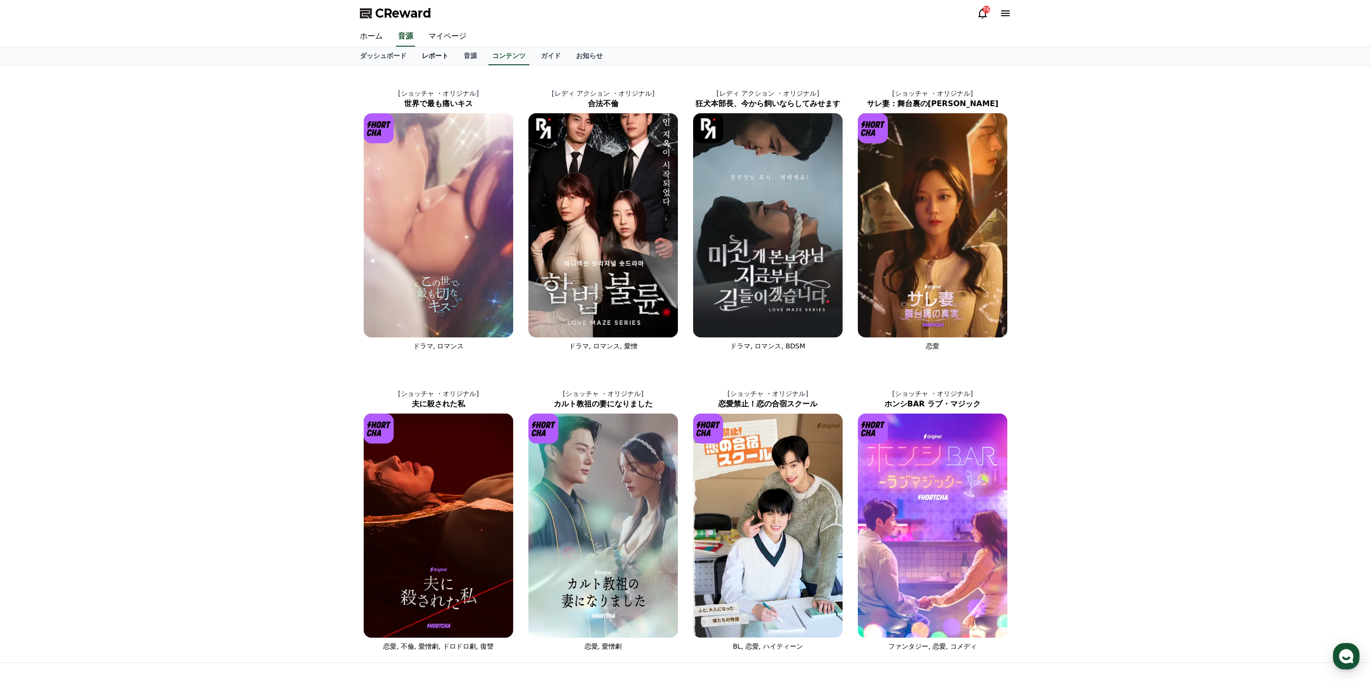
click at [436, 54] on link "レポート" at bounding box center [435, 56] width 42 height 18
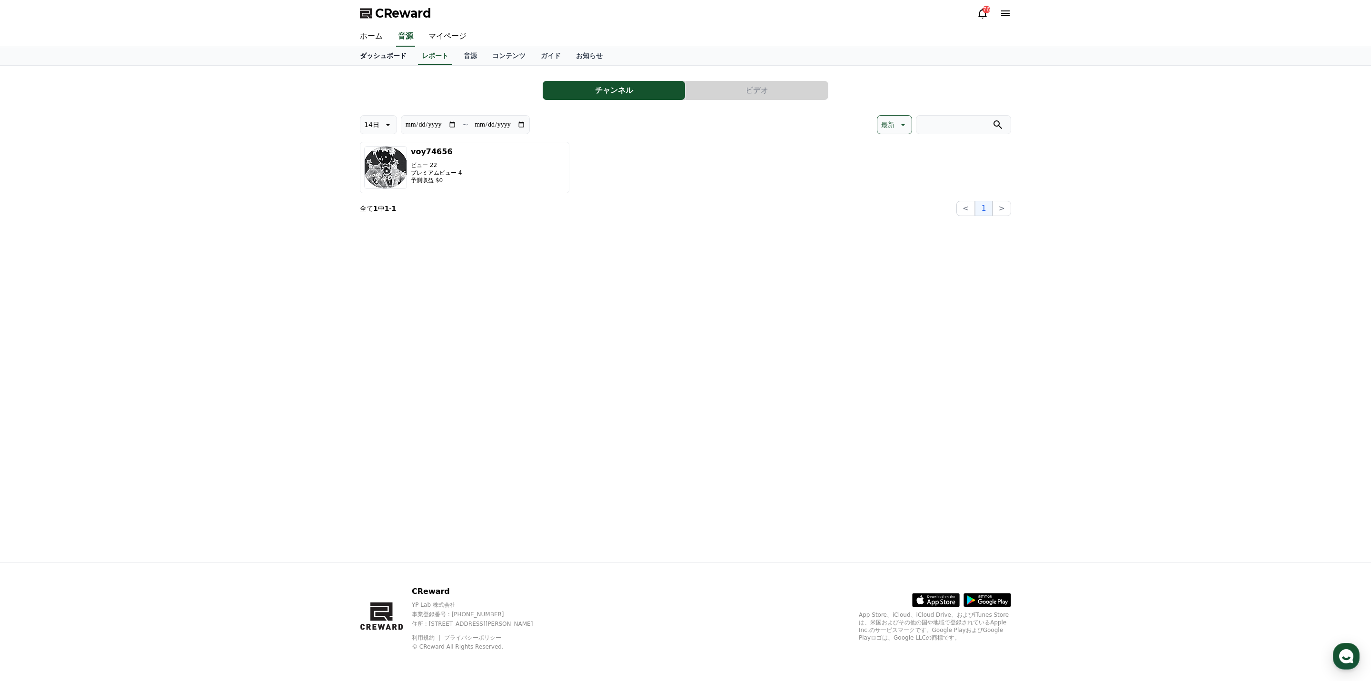
click at [387, 56] on link "ダッシュボード" at bounding box center [383, 56] width 62 height 18
